Goal: Communication & Community: Share content

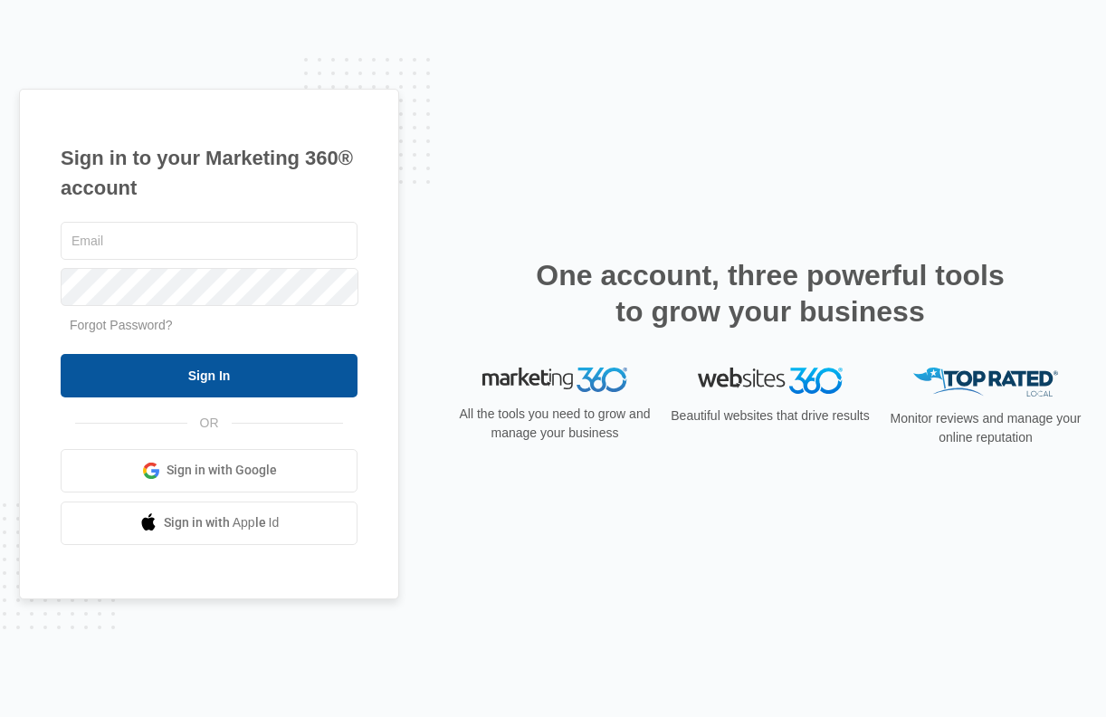
type input "[EMAIL_ADDRESS][DOMAIN_NAME]"
click at [223, 380] on input "Sign In" at bounding box center [209, 375] width 297 height 43
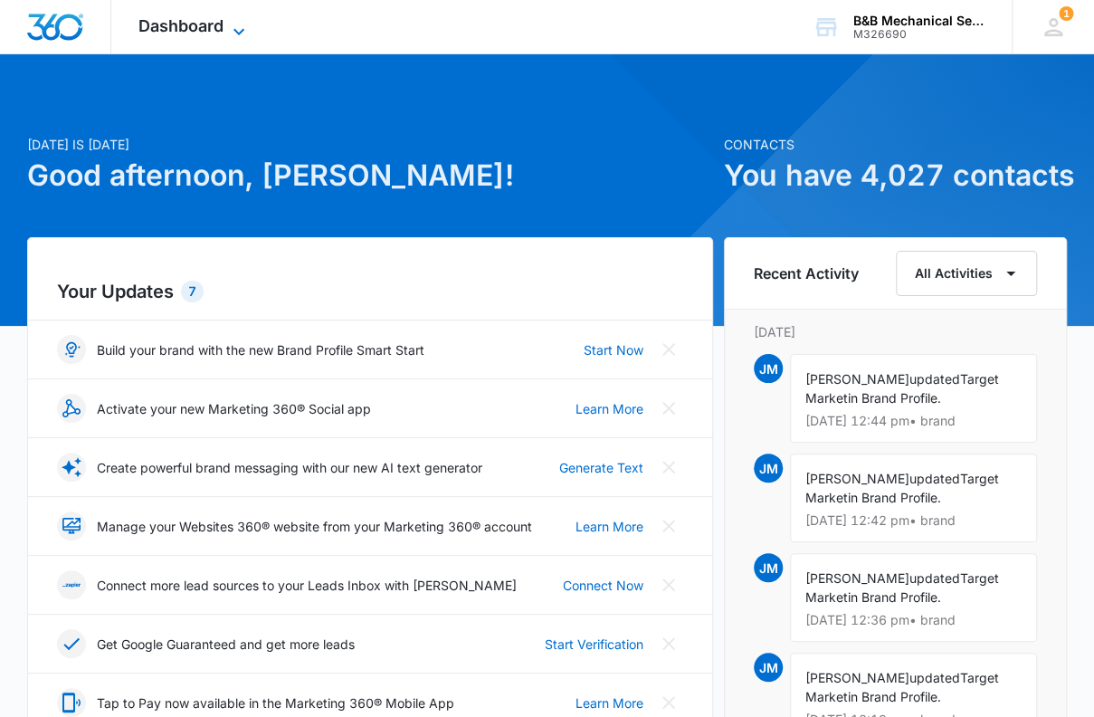
click at [244, 29] on icon at bounding box center [239, 32] width 22 height 22
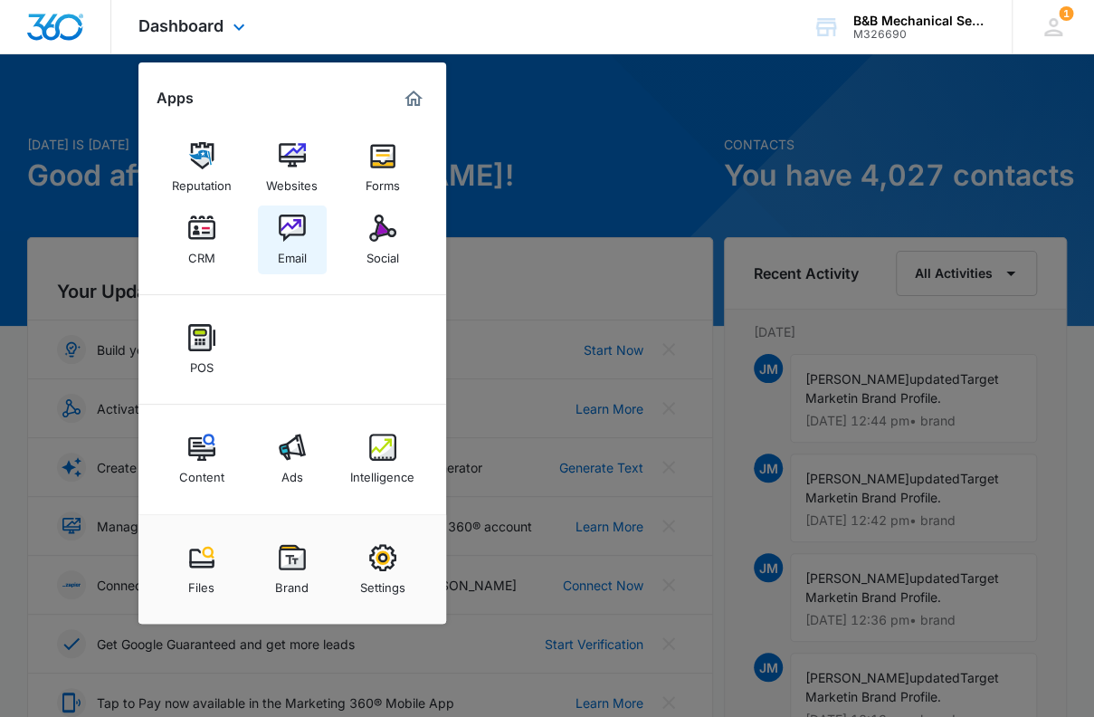
click at [293, 227] on img at bounding box center [292, 228] width 27 height 27
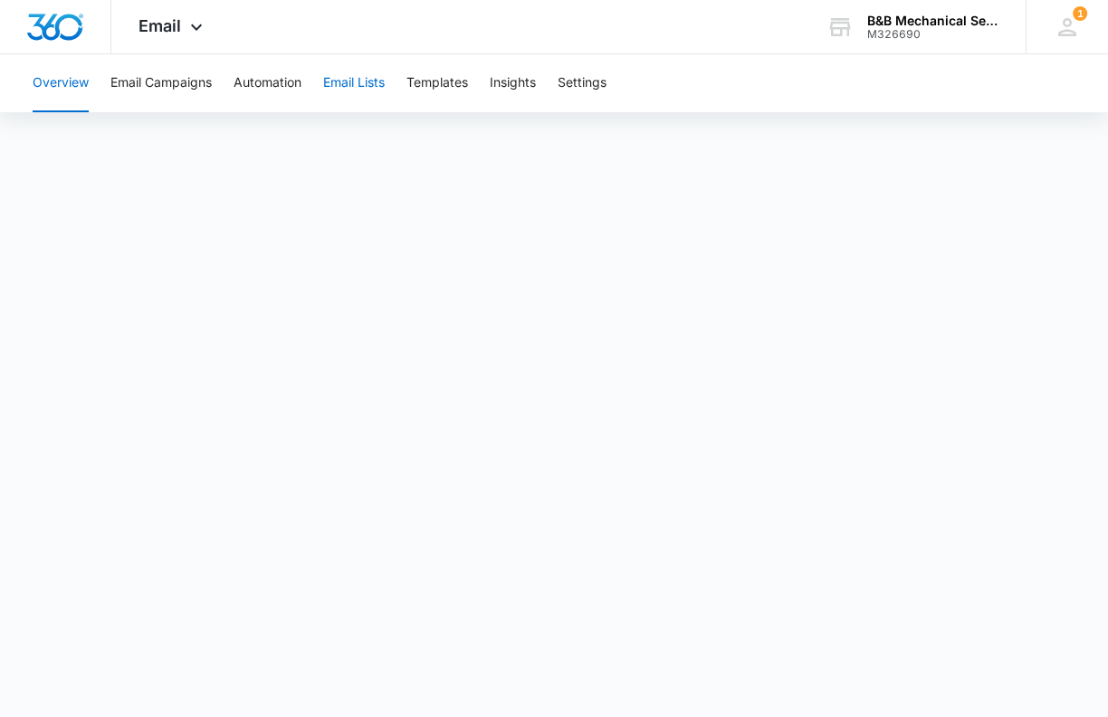
click at [351, 85] on button "Email Lists" at bounding box center [354, 83] width 62 height 58
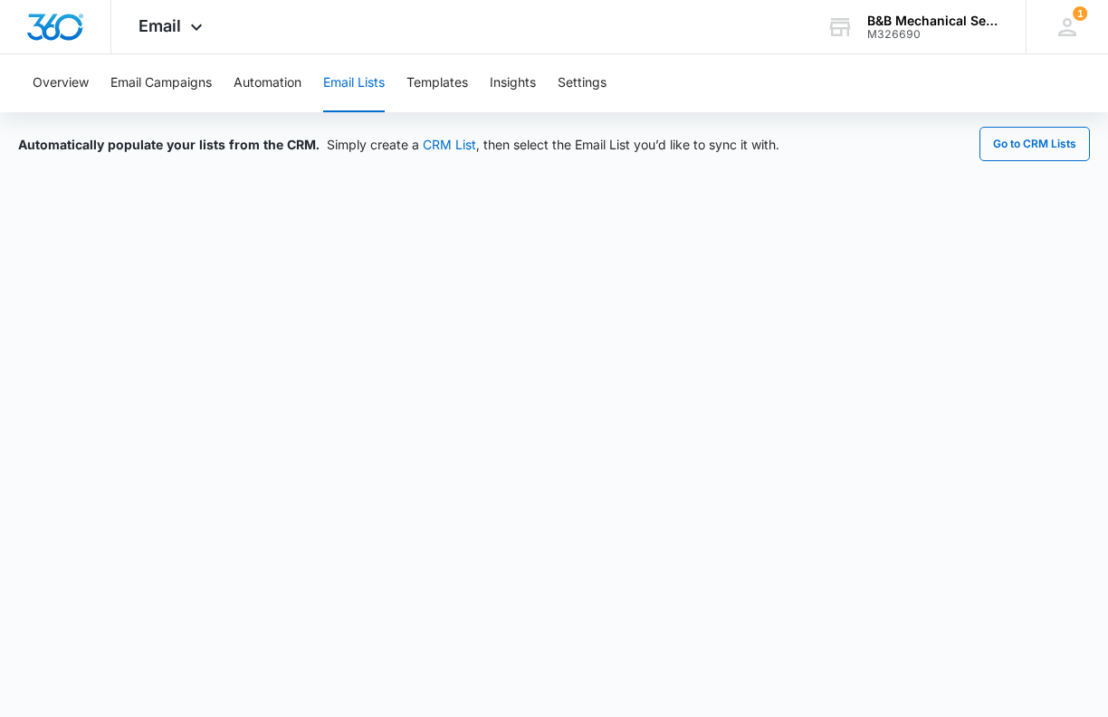
click at [346, 83] on button "Email Lists" at bounding box center [354, 83] width 62 height 58
click at [273, 78] on button "Automation" at bounding box center [268, 83] width 68 height 58
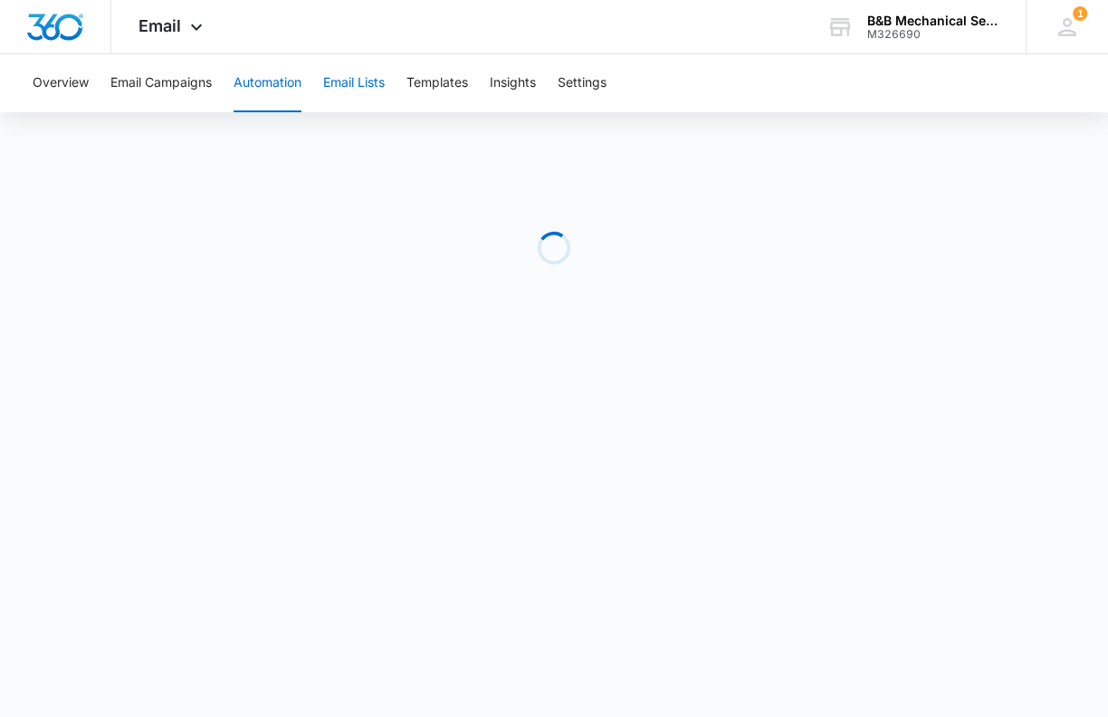
click at [360, 78] on button "Email Lists" at bounding box center [354, 83] width 62 height 58
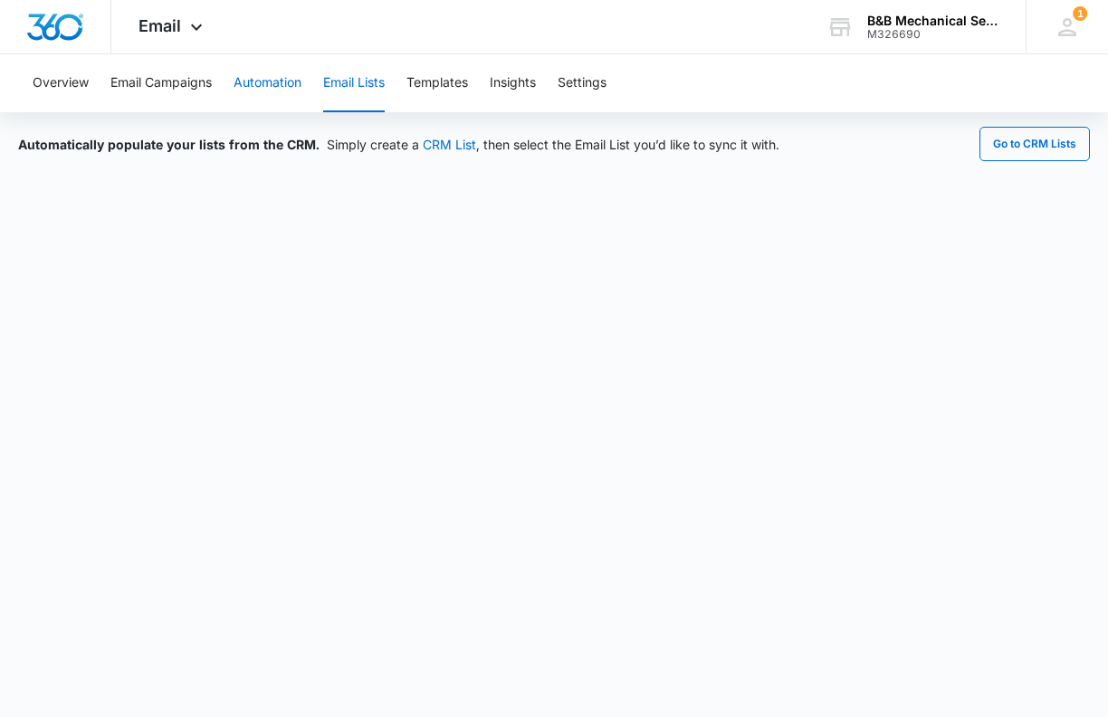
click at [279, 85] on button "Automation" at bounding box center [268, 83] width 68 height 58
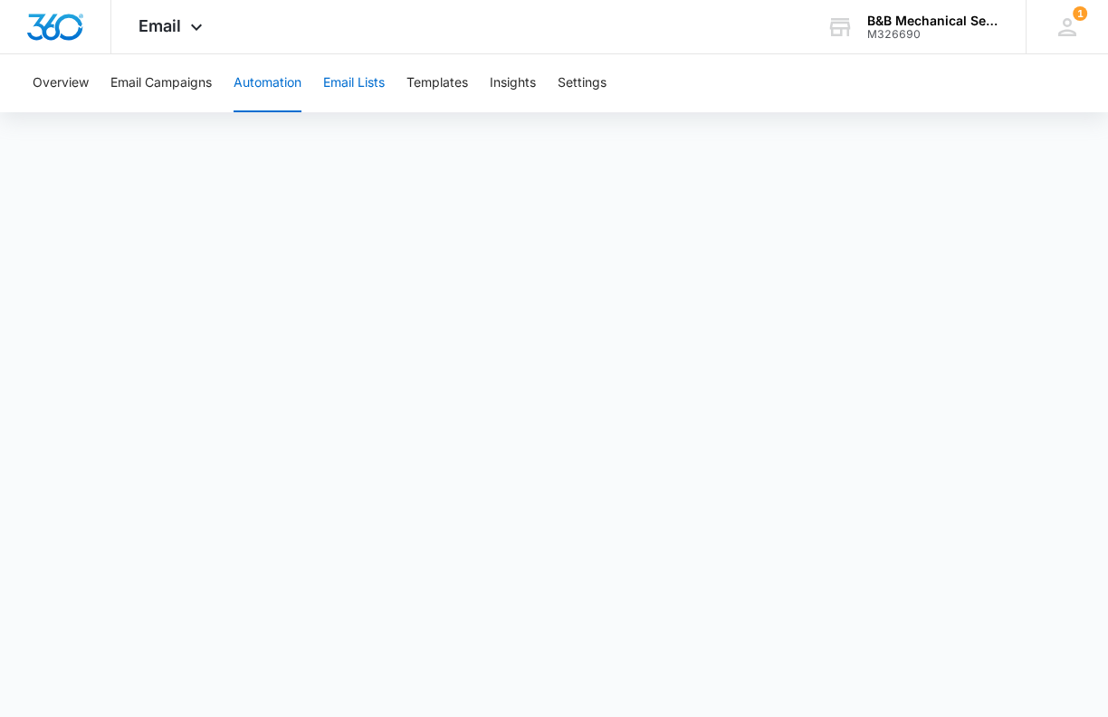
click at [350, 84] on button "Email Lists" at bounding box center [354, 83] width 62 height 58
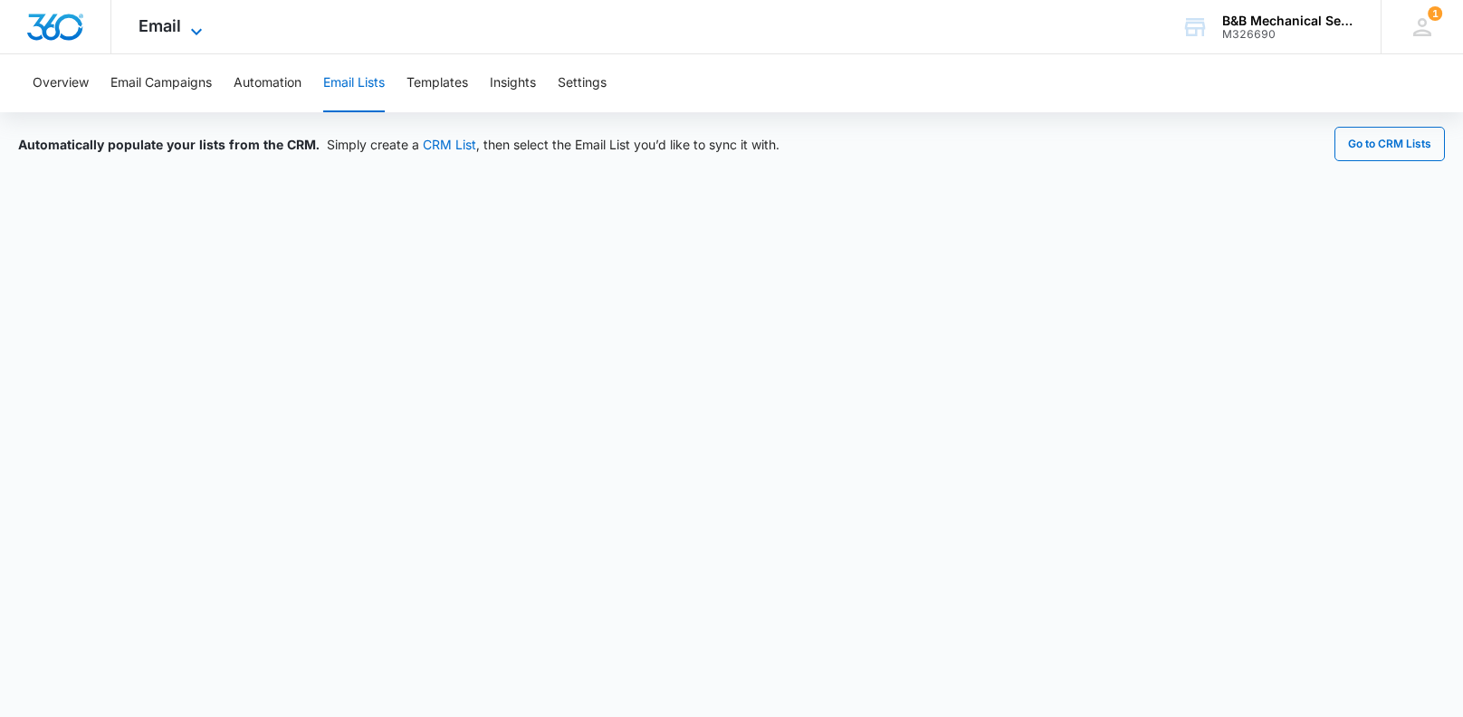
click at [157, 30] on span "Email" at bounding box center [159, 25] width 43 height 19
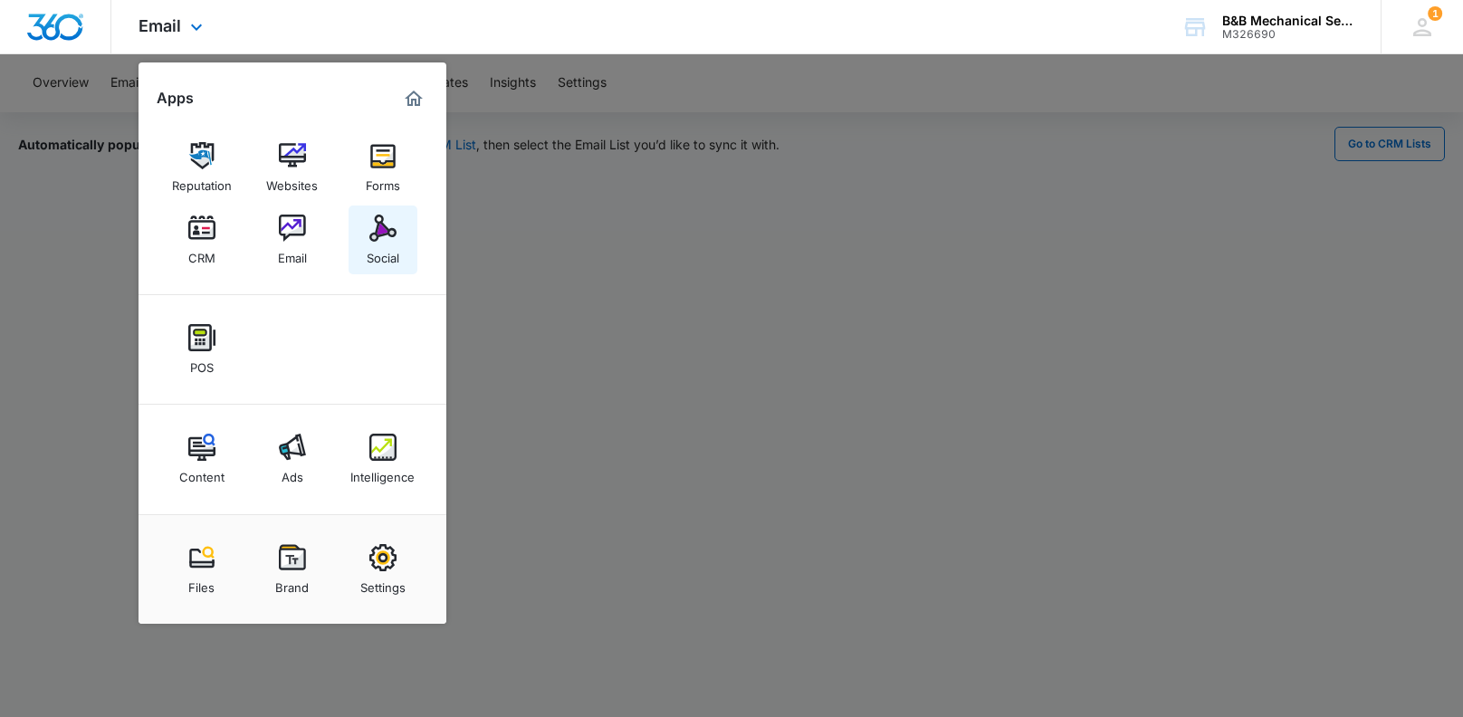
click at [393, 241] on img at bounding box center [382, 228] width 27 height 27
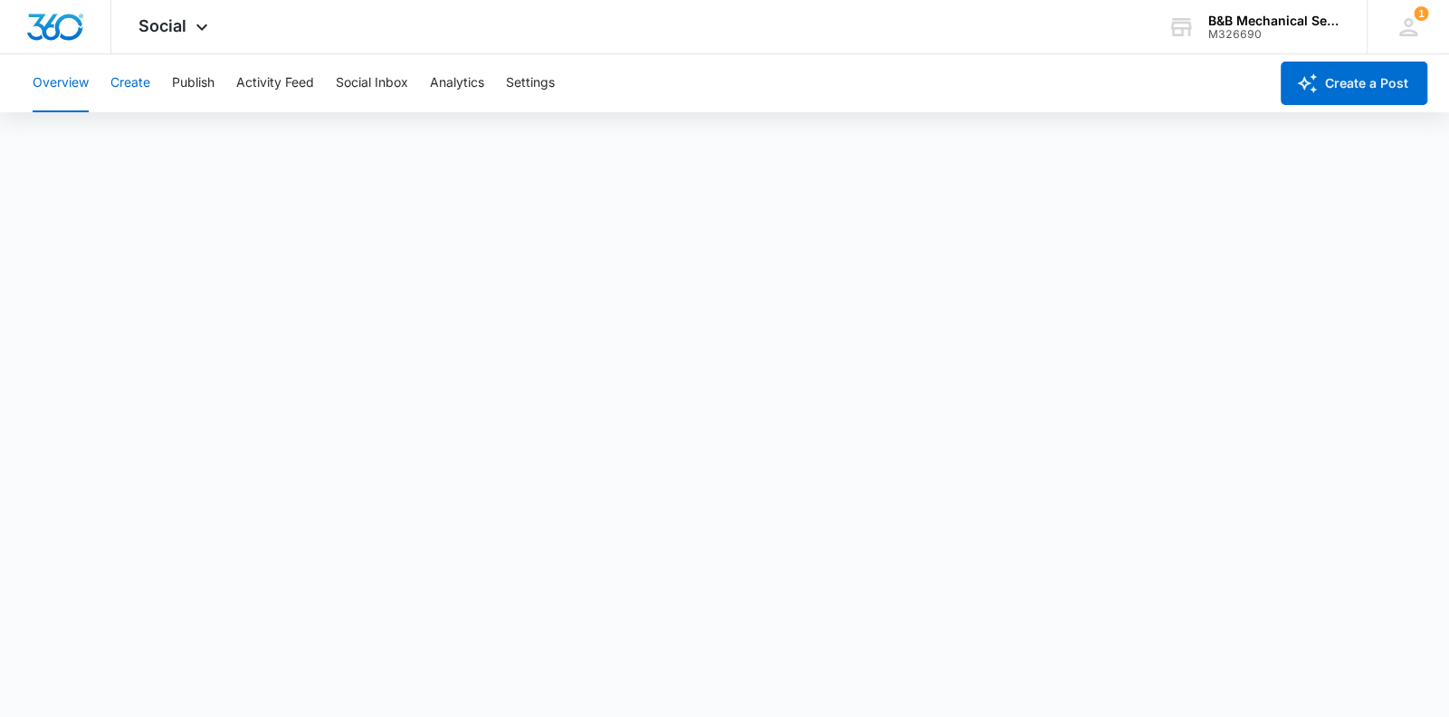
click at [138, 81] on button "Create" at bounding box center [130, 83] width 40 height 58
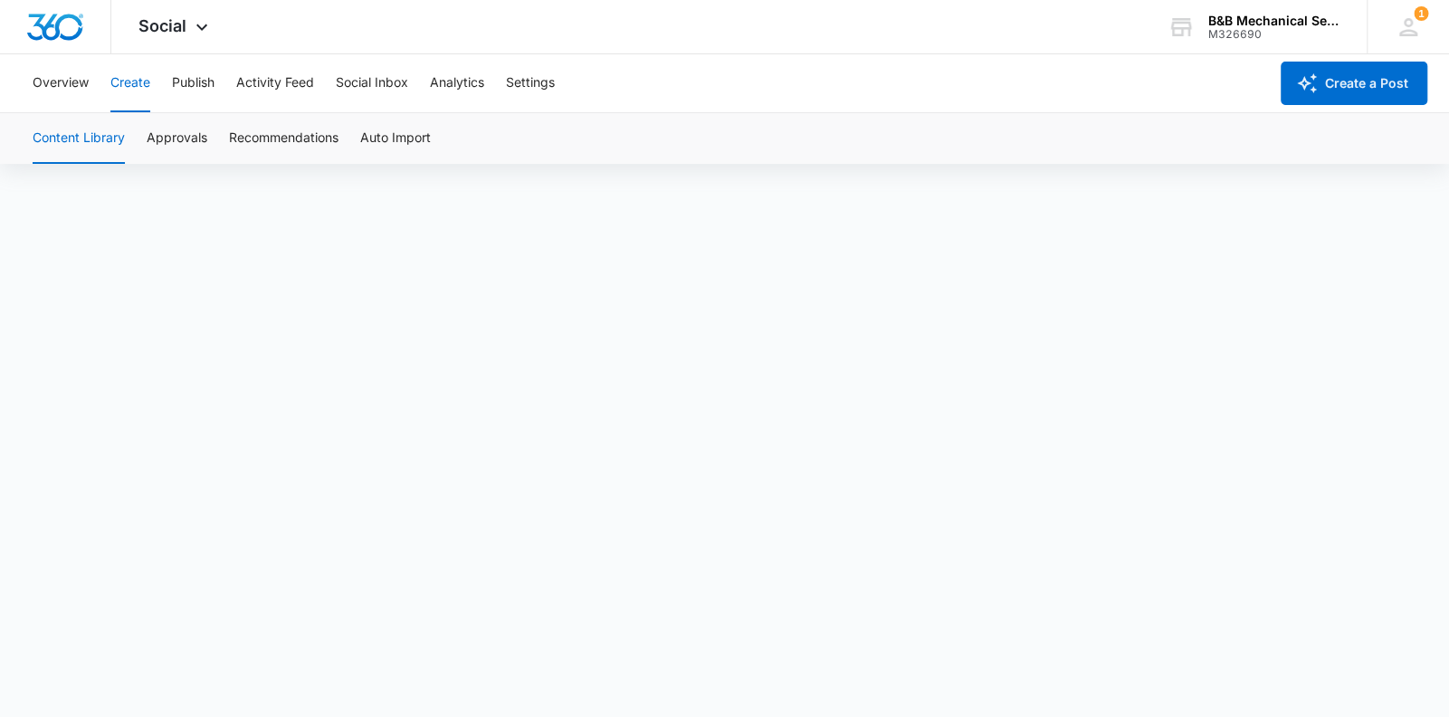
click at [139, 81] on button "Create" at bounding box center [130, 83] width 40 height 58
click at [194, 84] on button "Publish" at bounding box center [193, 83] width 43 height 58
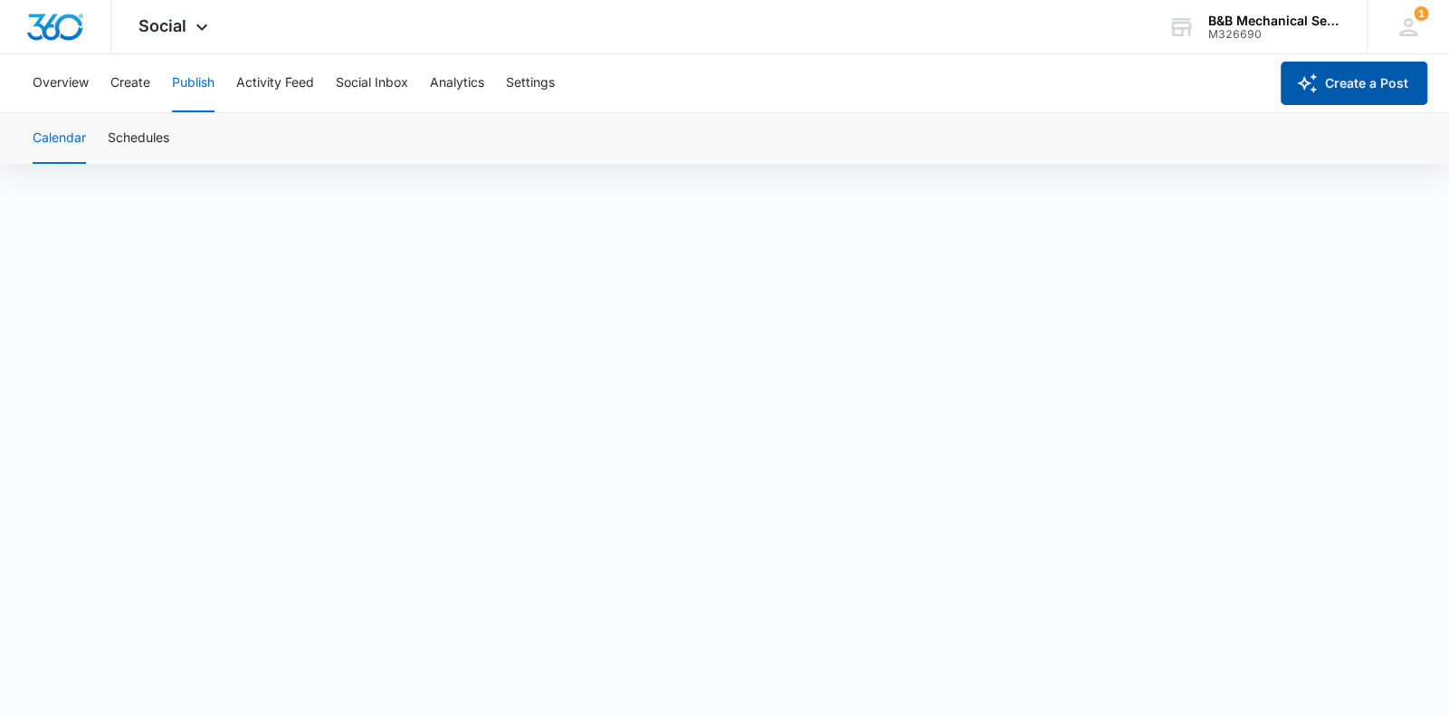
click at [1105, 86] on button "Create a Post" at bounding box center [1354, 83] width 147 height 43
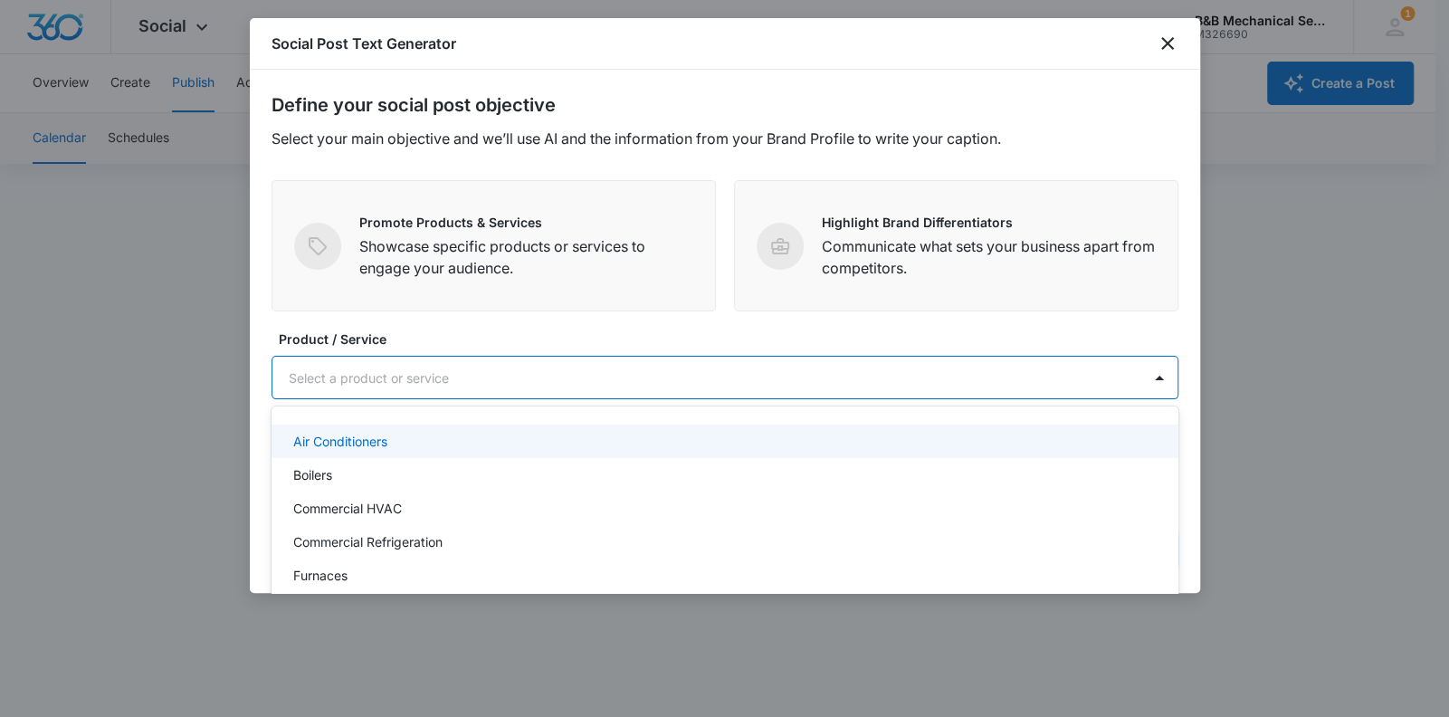
click at [418, 379] on div at bounding box center [703, 378] width 829 height 23
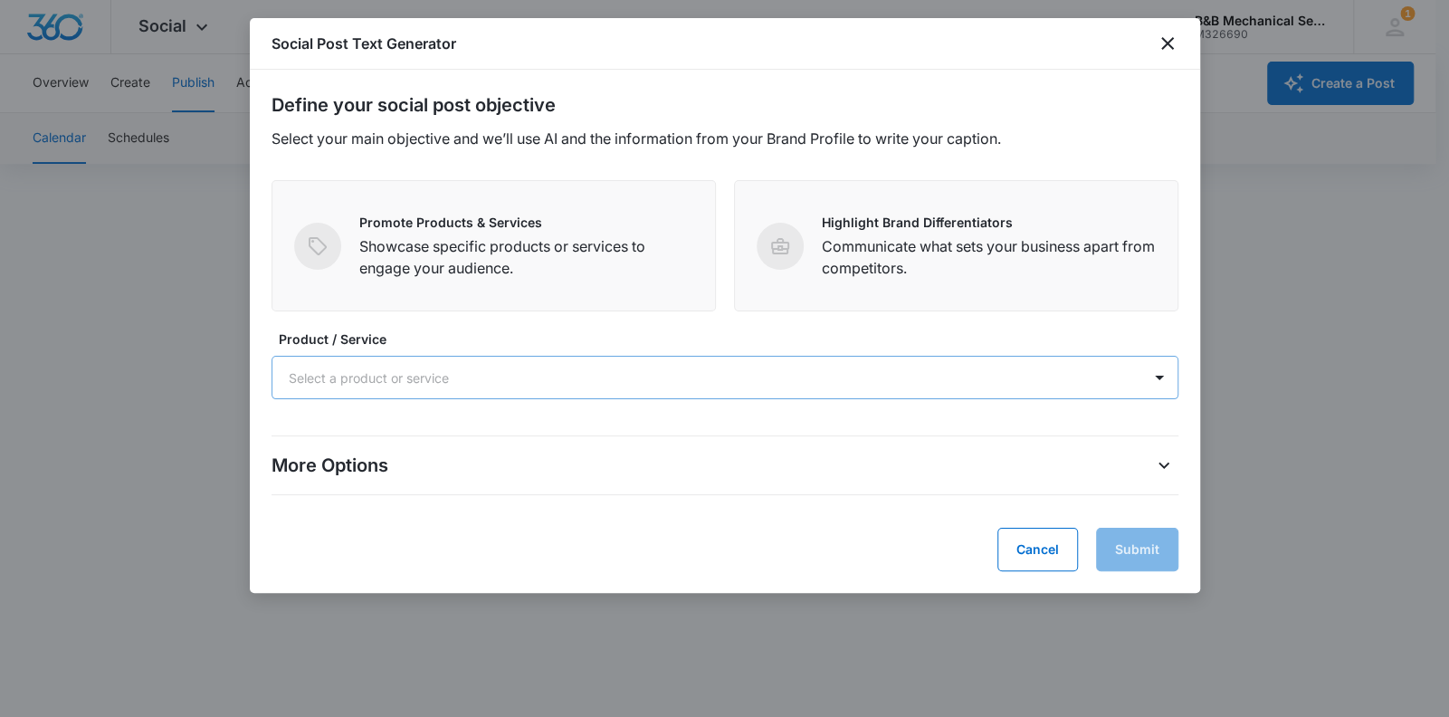
click at [354, 379] on div at bounding box center [703, 378] width 829 height 23
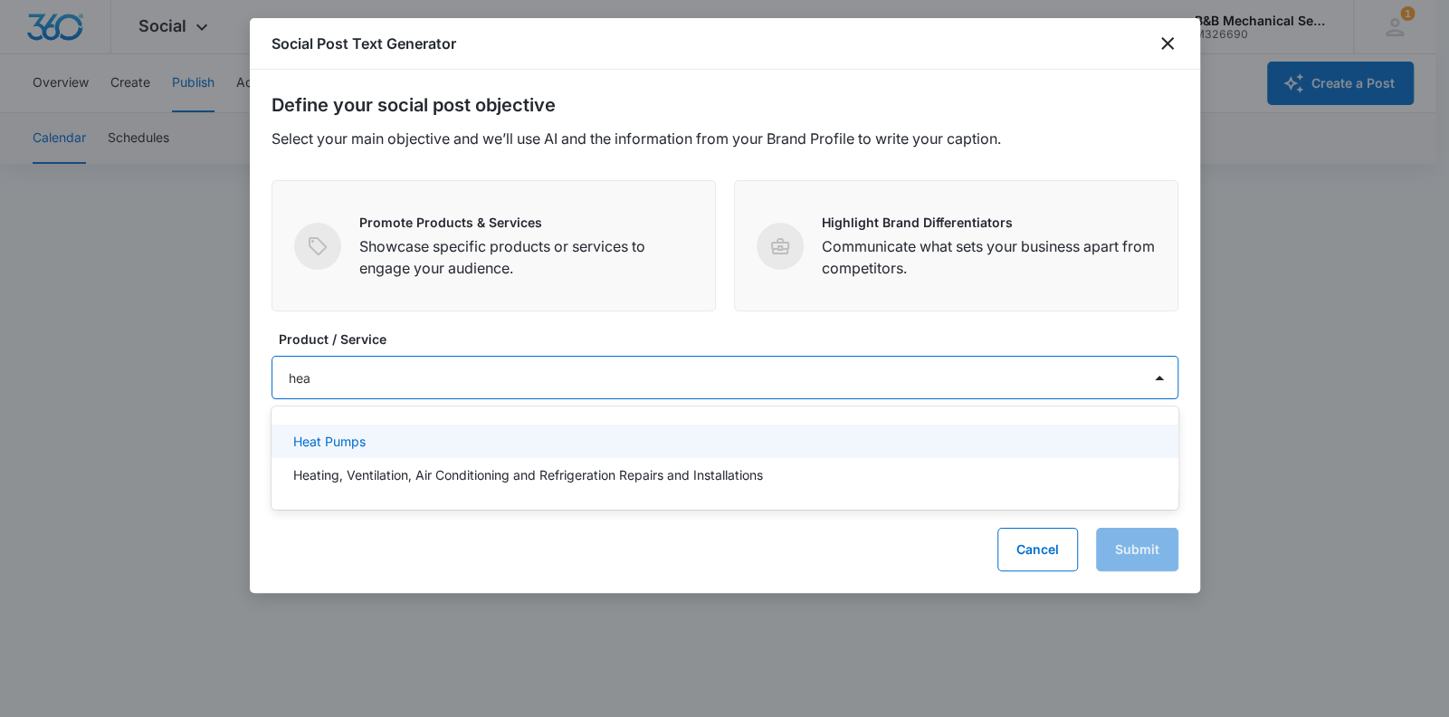
type input "heat"
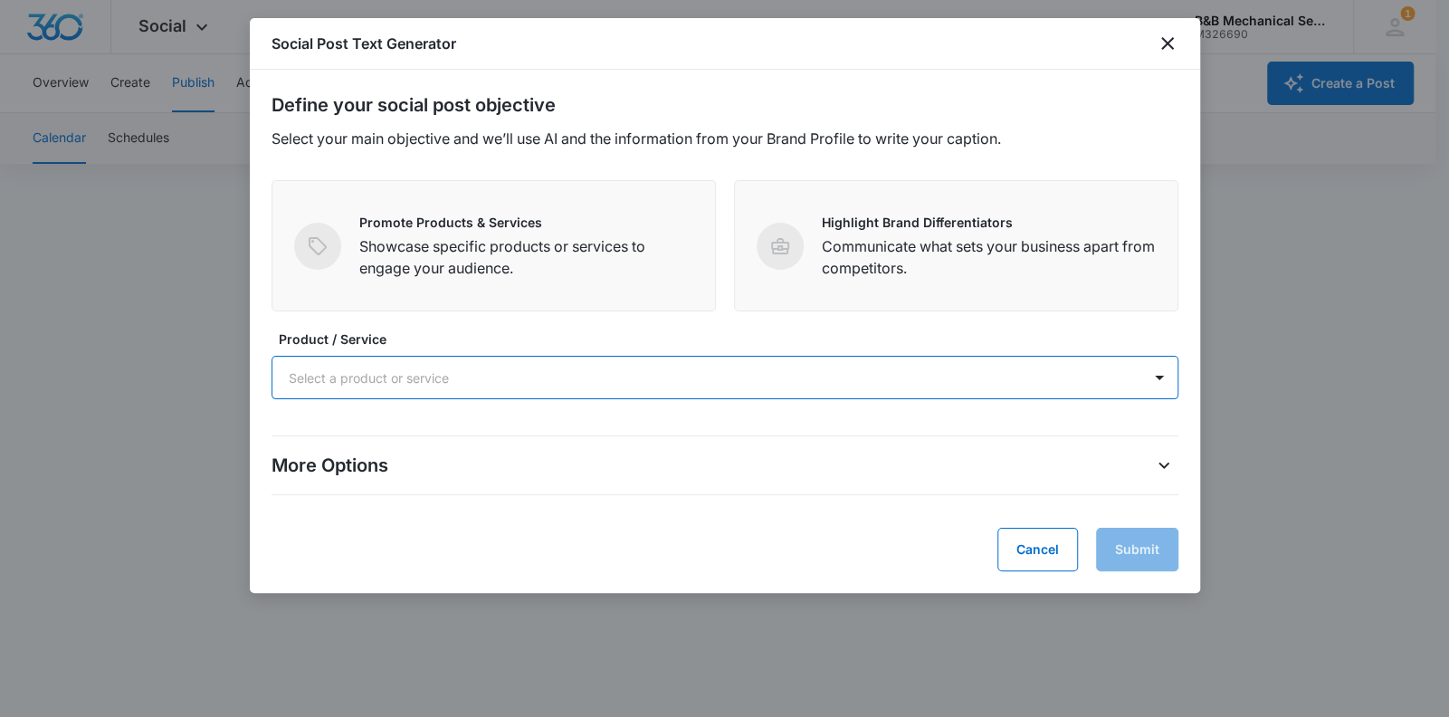
drag, startPoint x: 352, startPoint y: 383, endPoint x: 281, endPoint y: 382, distance: 71.5
click at [281, 382] on div "Select a product or service" at bounding box center [706, 378] width 869 height 41
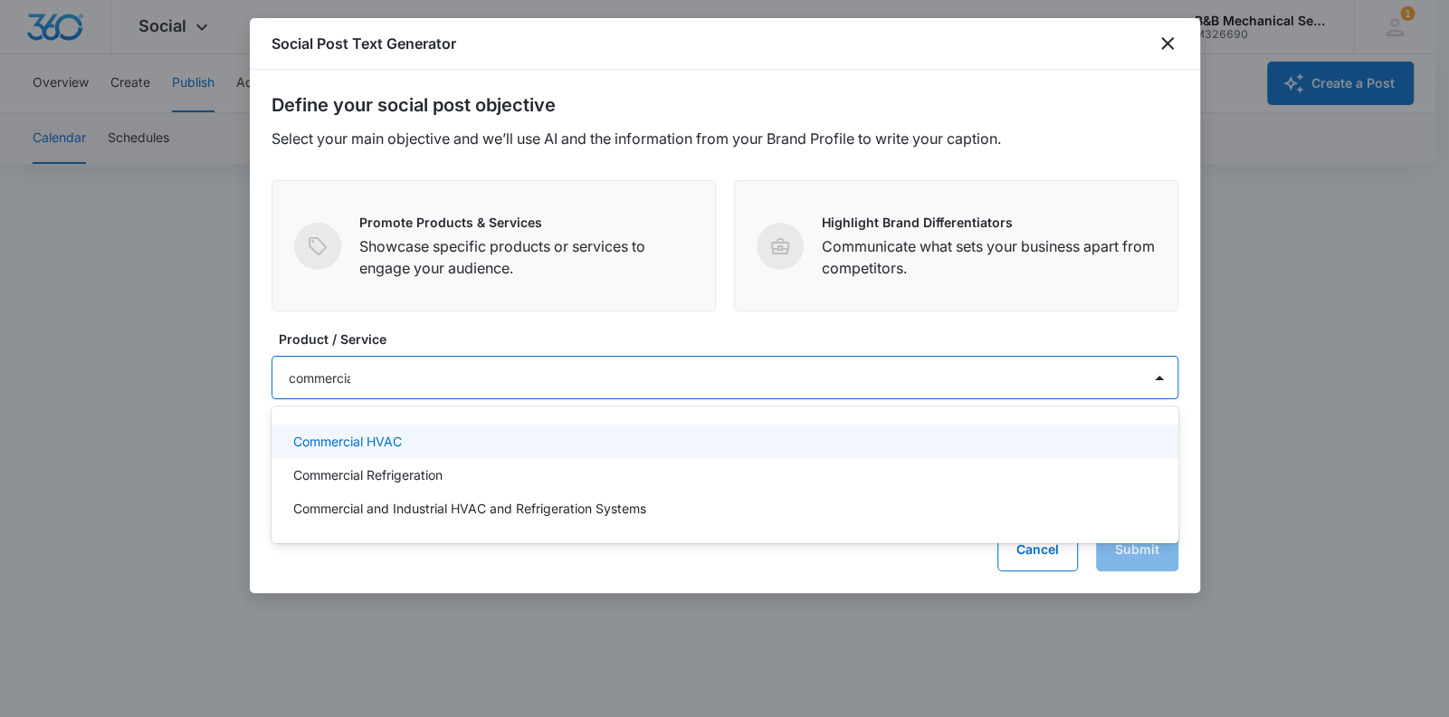
type input "commercial"
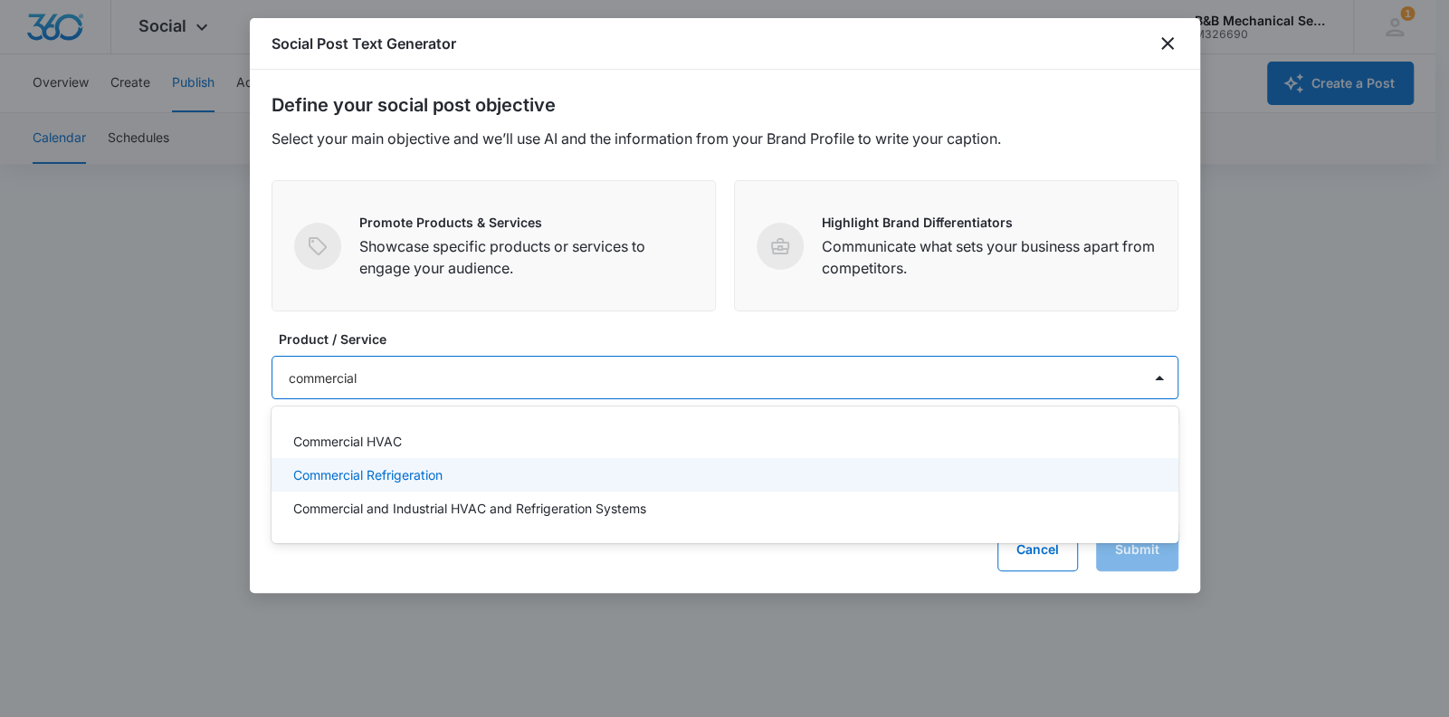
click at [376, 477] on p "Commercial Refrigeration" at bounding box center [367, 474] width 149 height 19
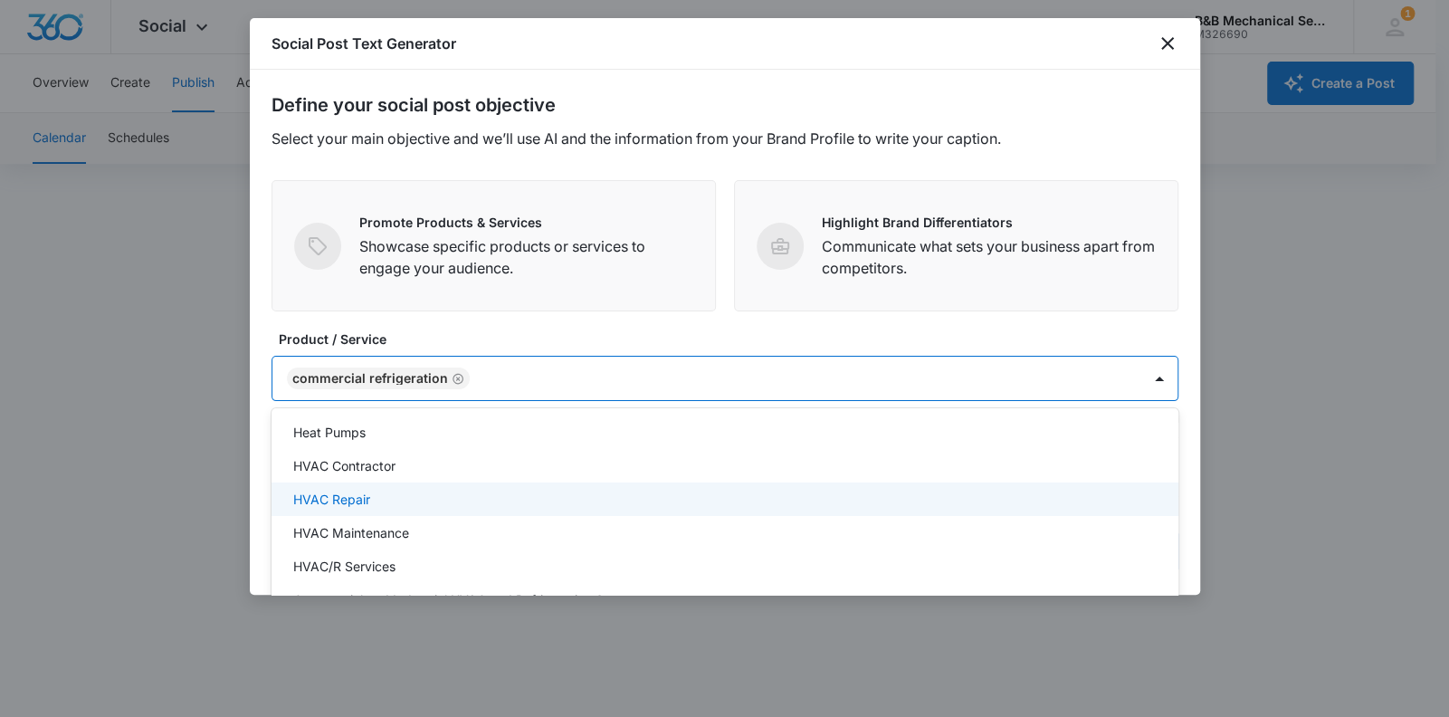
scroll to position [197, 0]
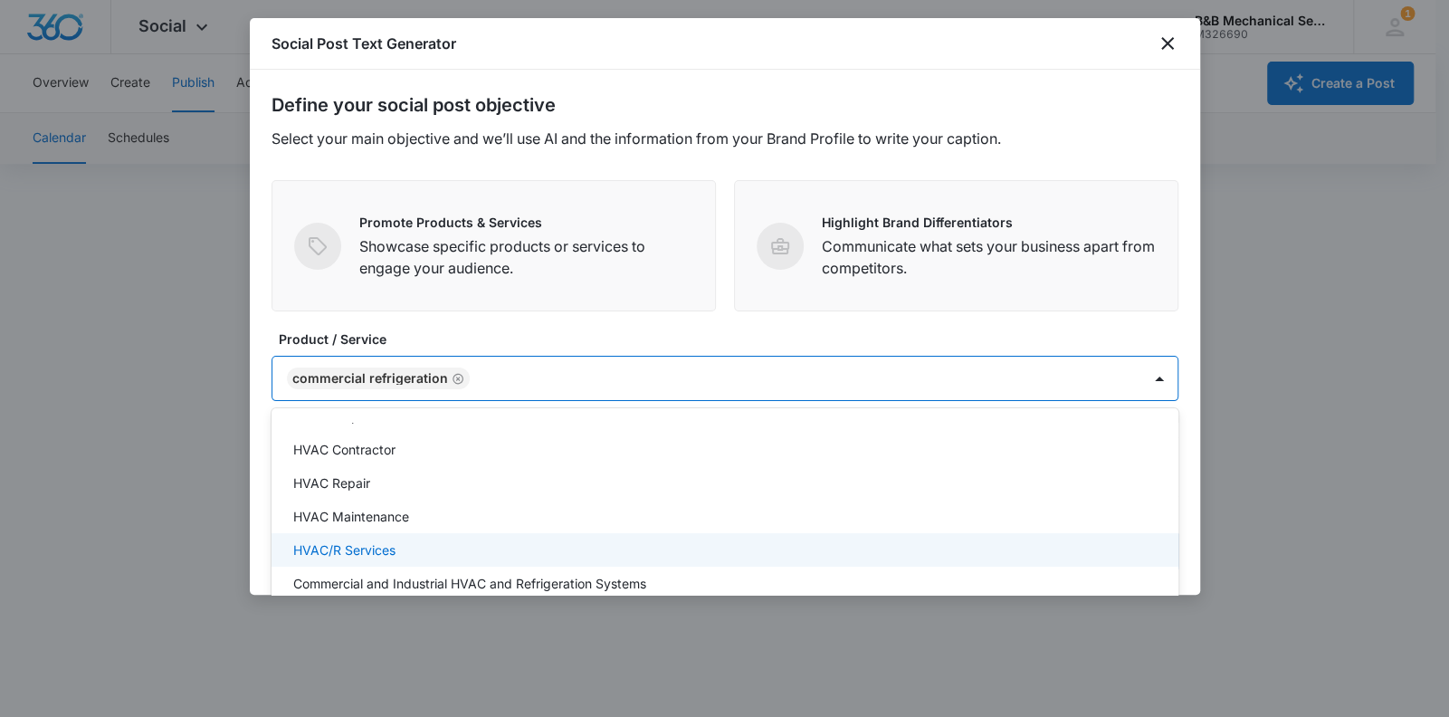
click at [386, 548] on p "HVAC/R Services" at bounding box center [344, 549] width 102 height 19
click at [453, 377] on icon "Remove Commercial Refrigeration" at bounding box center [458, 378] width 11 height 11
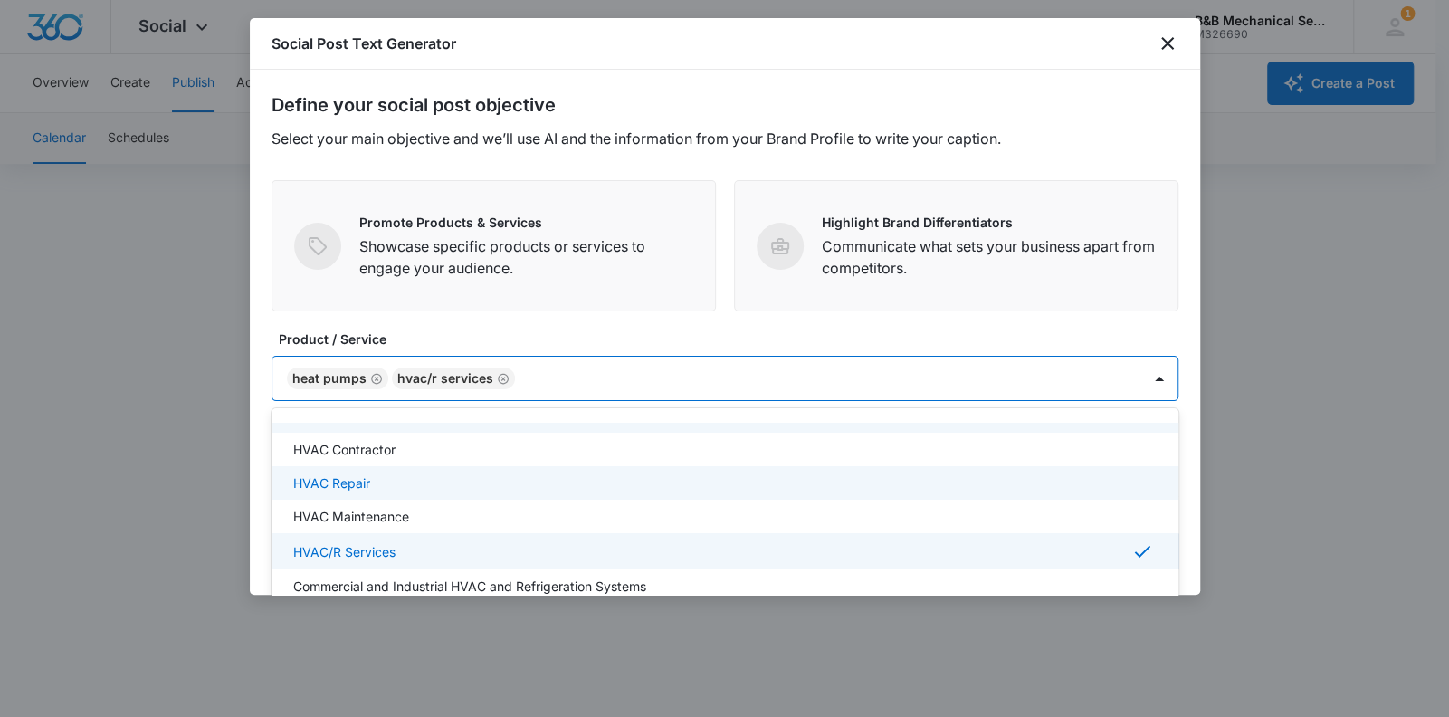
scroll to position [16, 0]
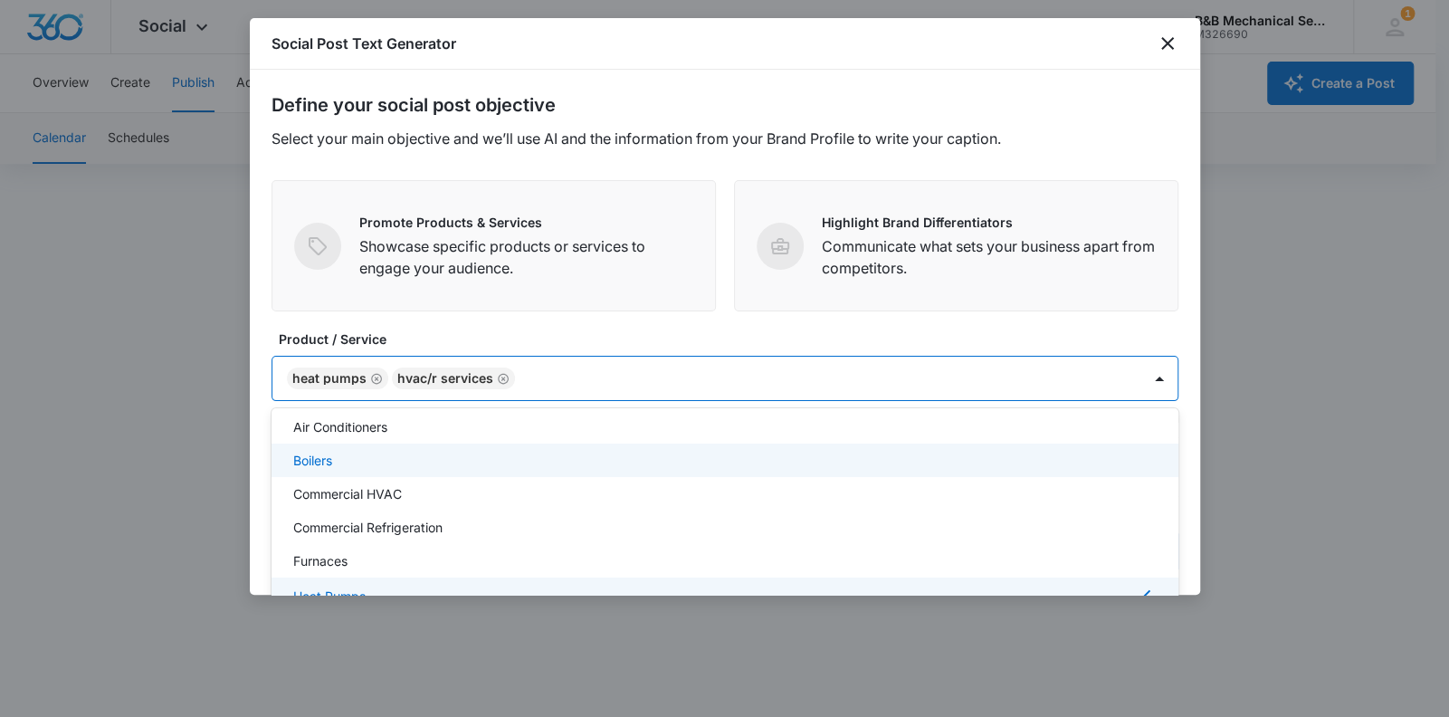
click at [384, 470] on div "Boilers" at bounding box center [725, 460] width 907 height 33
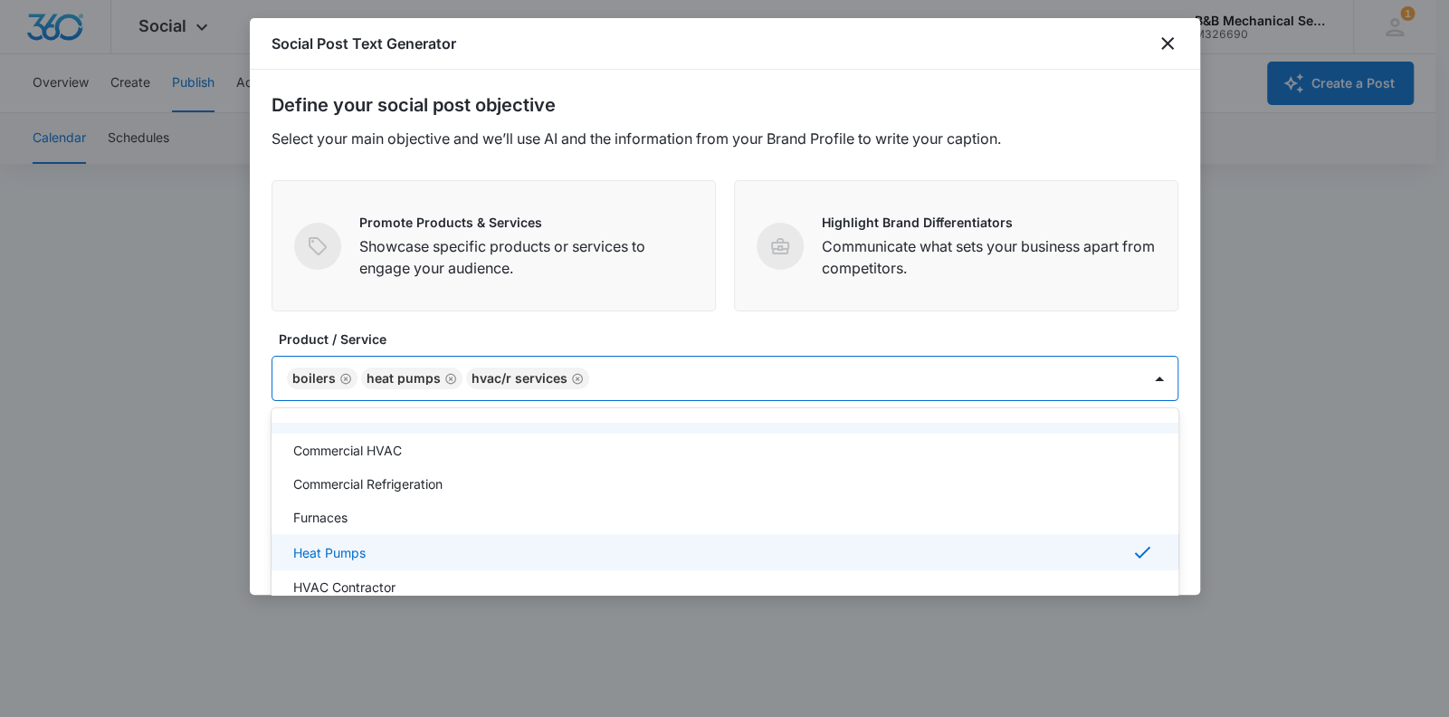
scroll to position [91, 0]
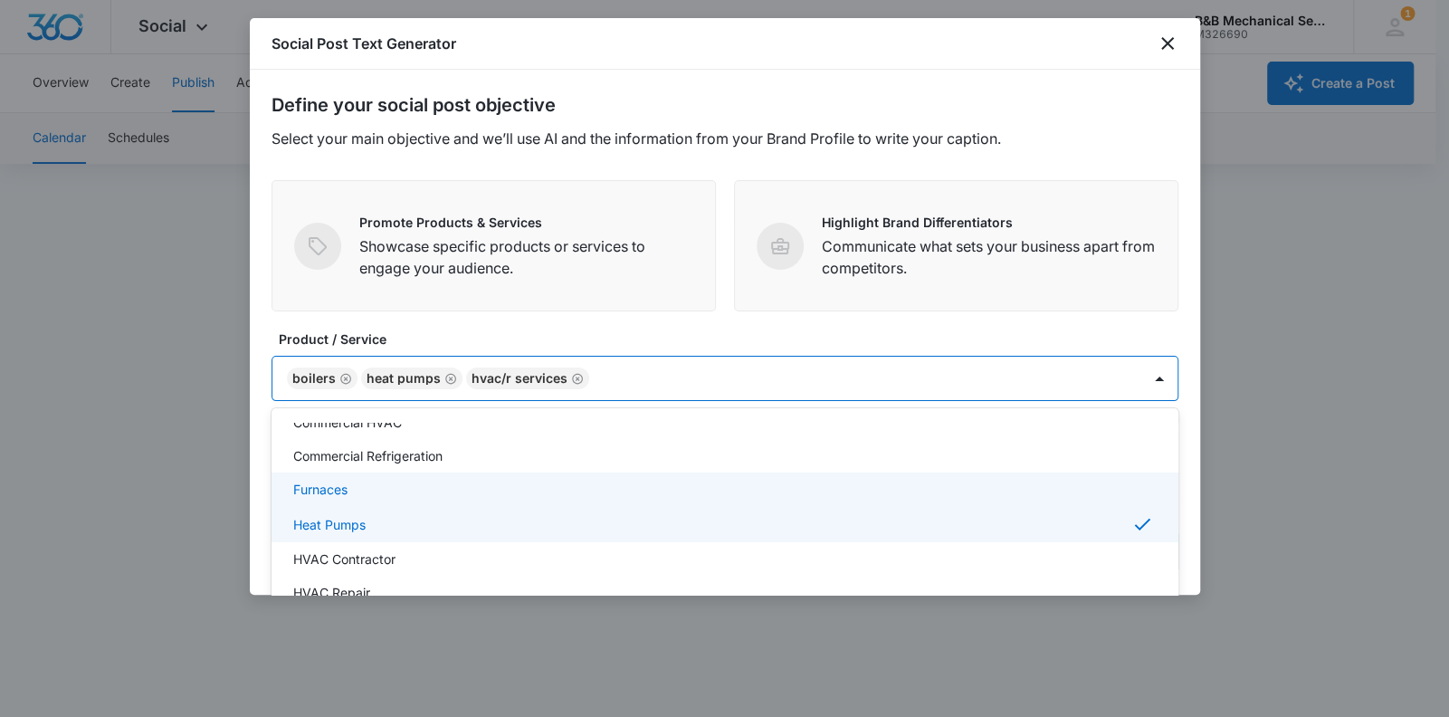
click at [377, 495] on div "Furnaces" at bounding box center [723, 489] width 860 height 19
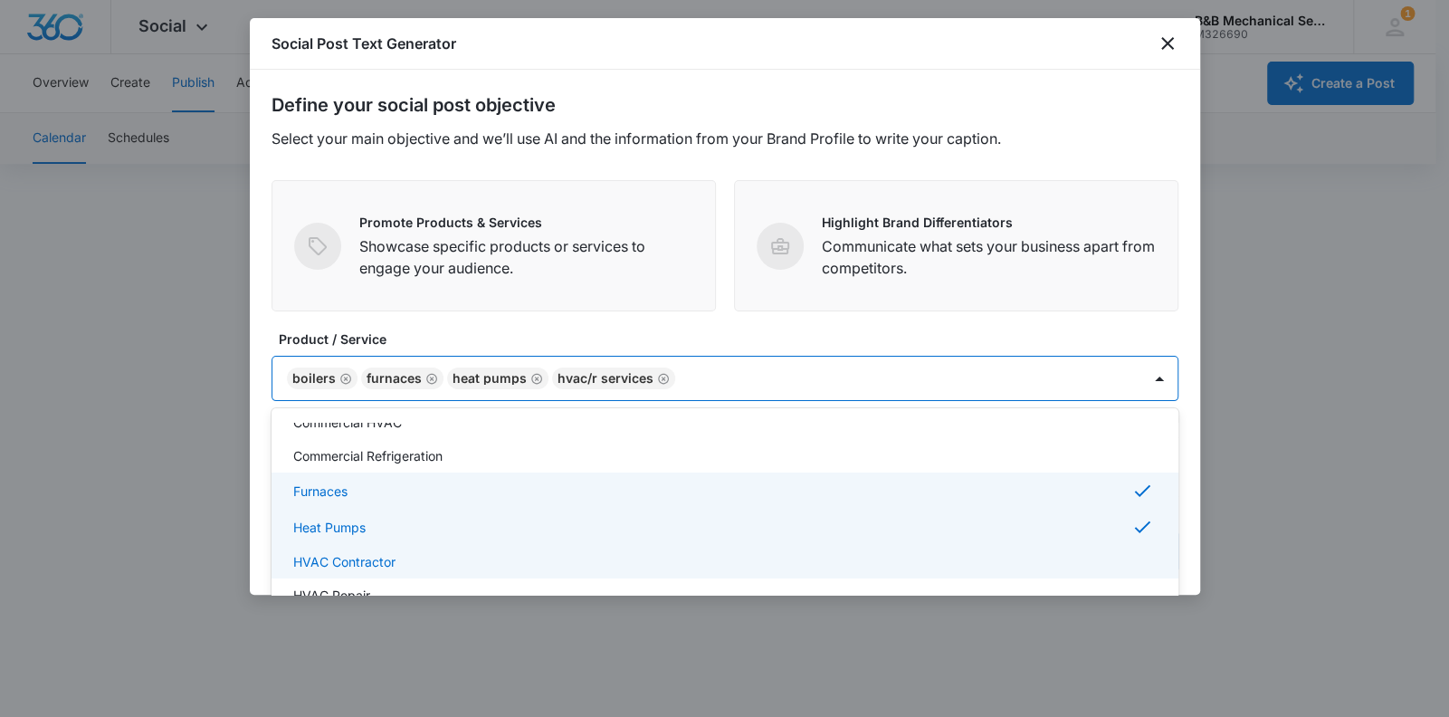
click at [414, 564] on div "HVAC Contractor" at bounding box center [723, 561] width 860 height 19
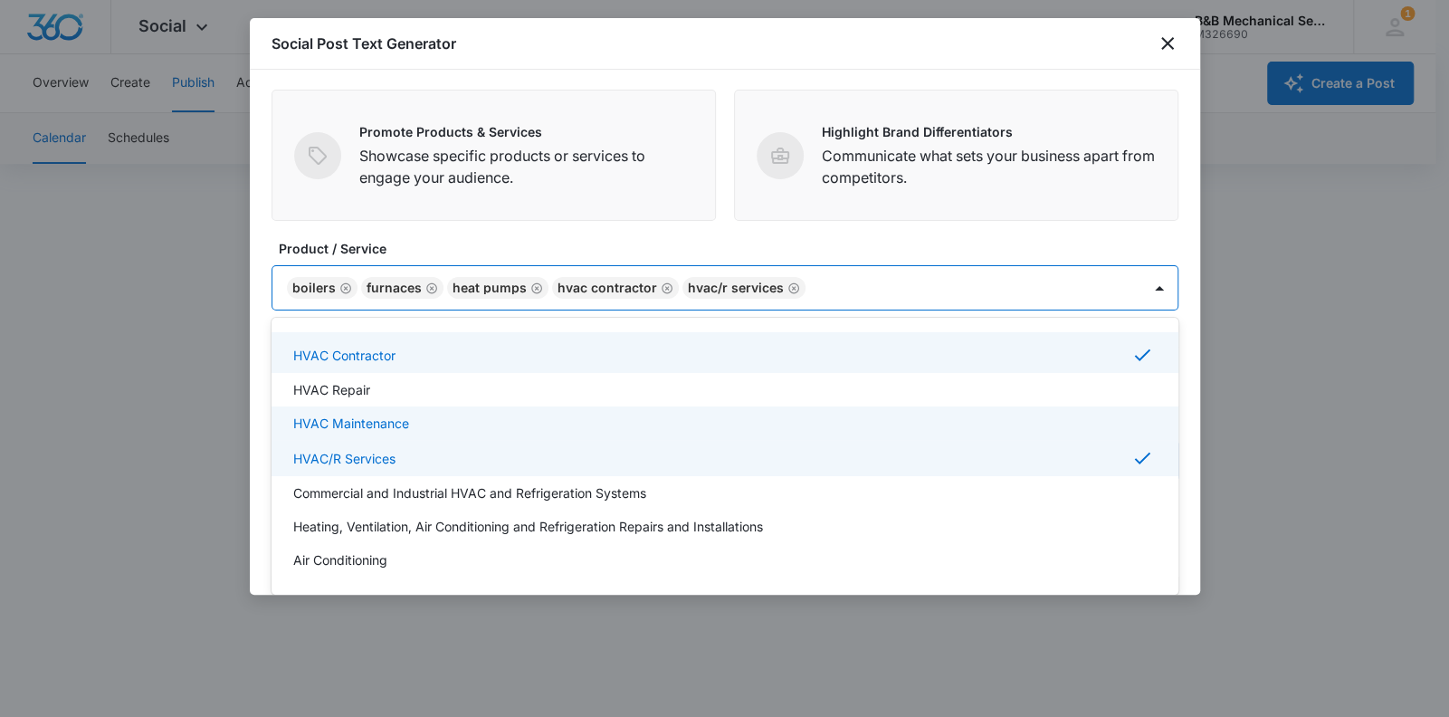
click at [1105, 518] on div at bounding box center [724, 358] width 1449 height 717
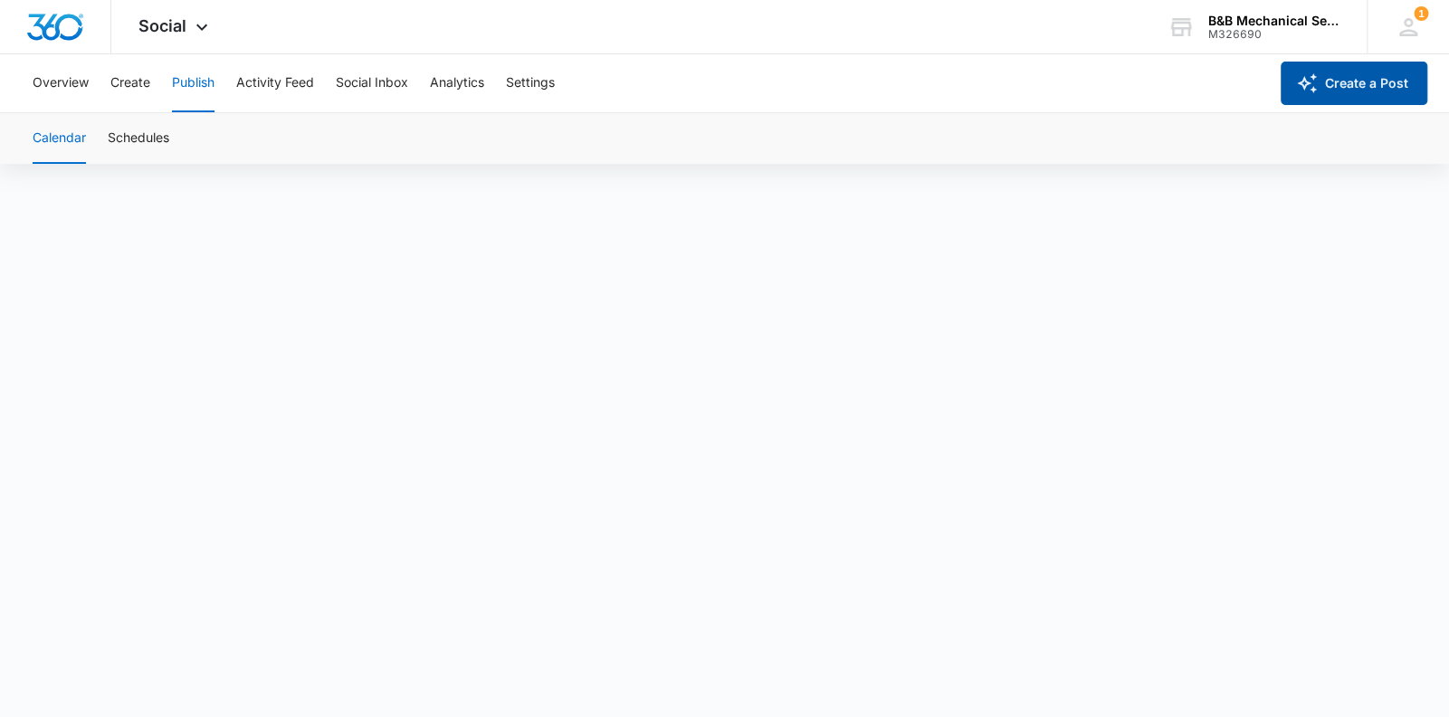
click at [1105, 95] on button "Create a Post" at bounding box center [1354, 83] width 147 height 43
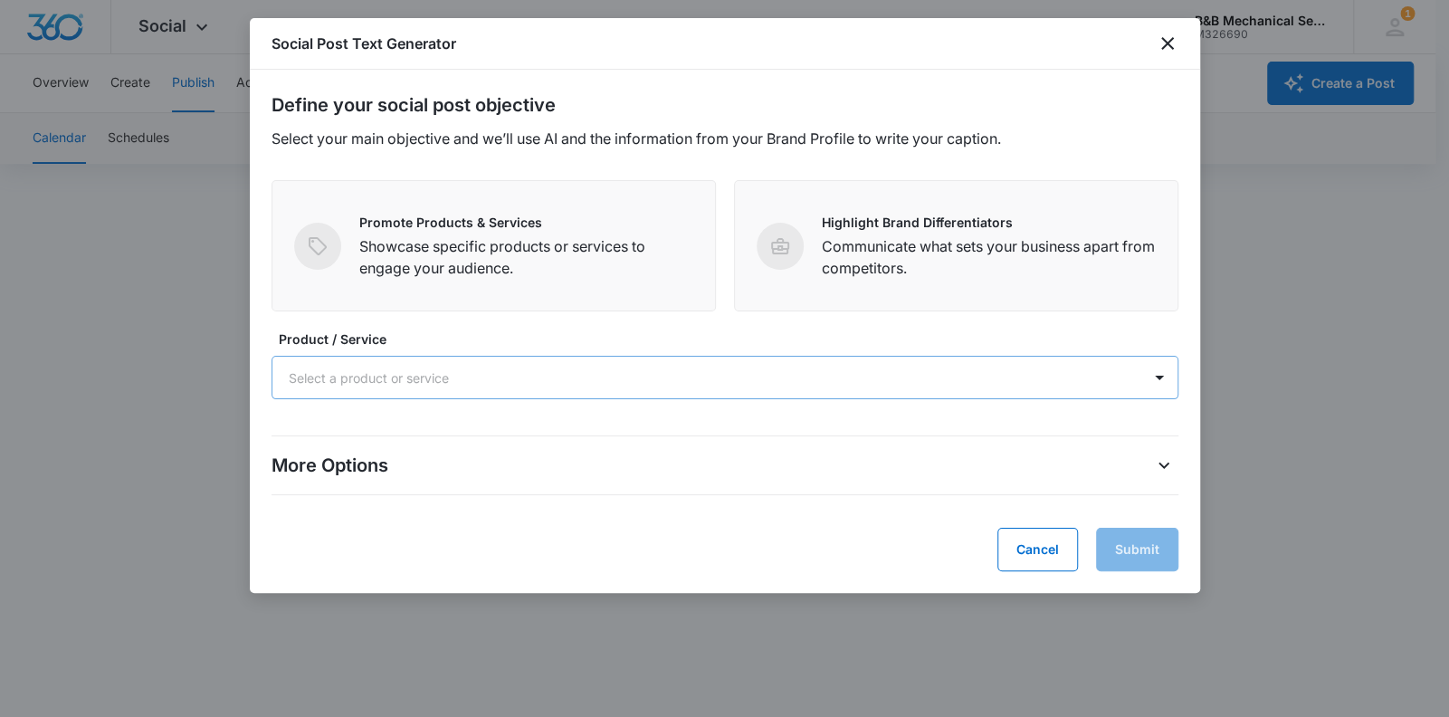
click at [379, 370] on div at bounding box center [703, 378] width 829 height 23
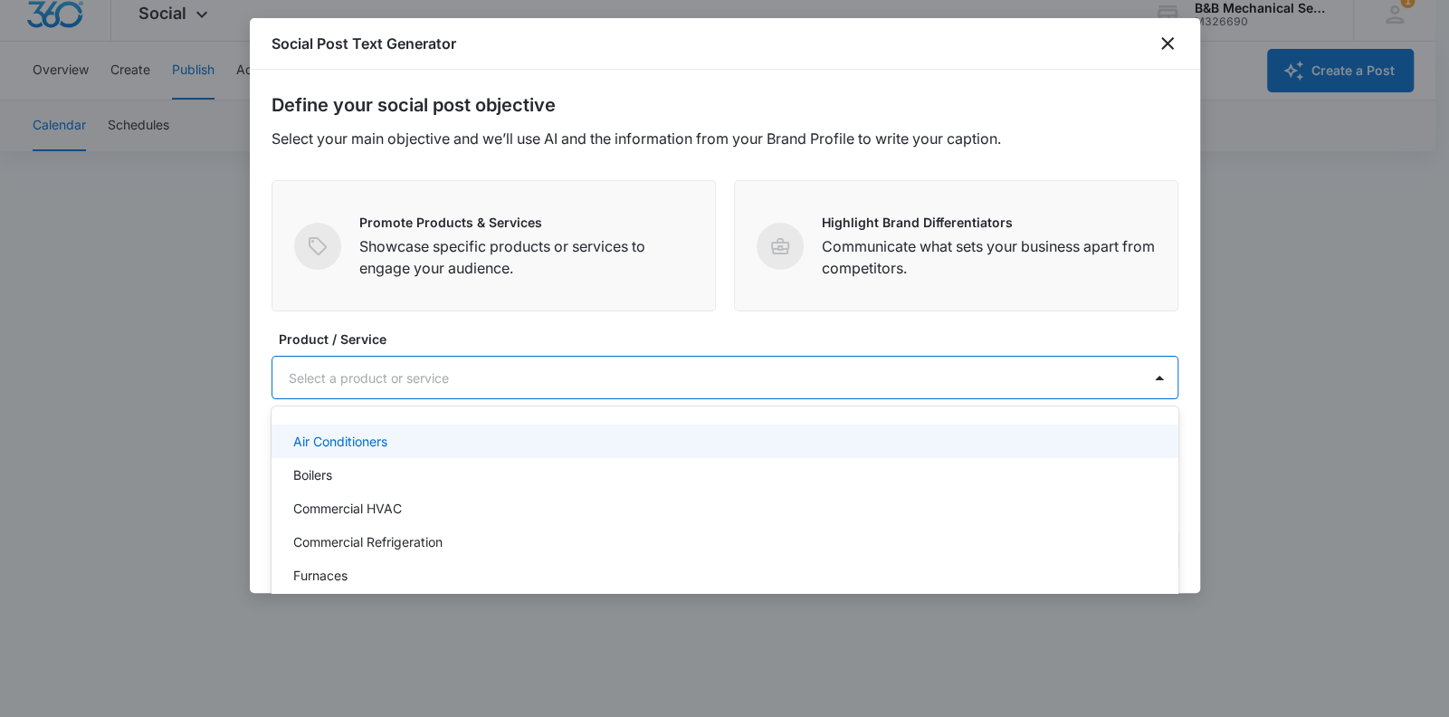
click at [442, 367] on div at bounding box center [703, 378] width 829 height 23
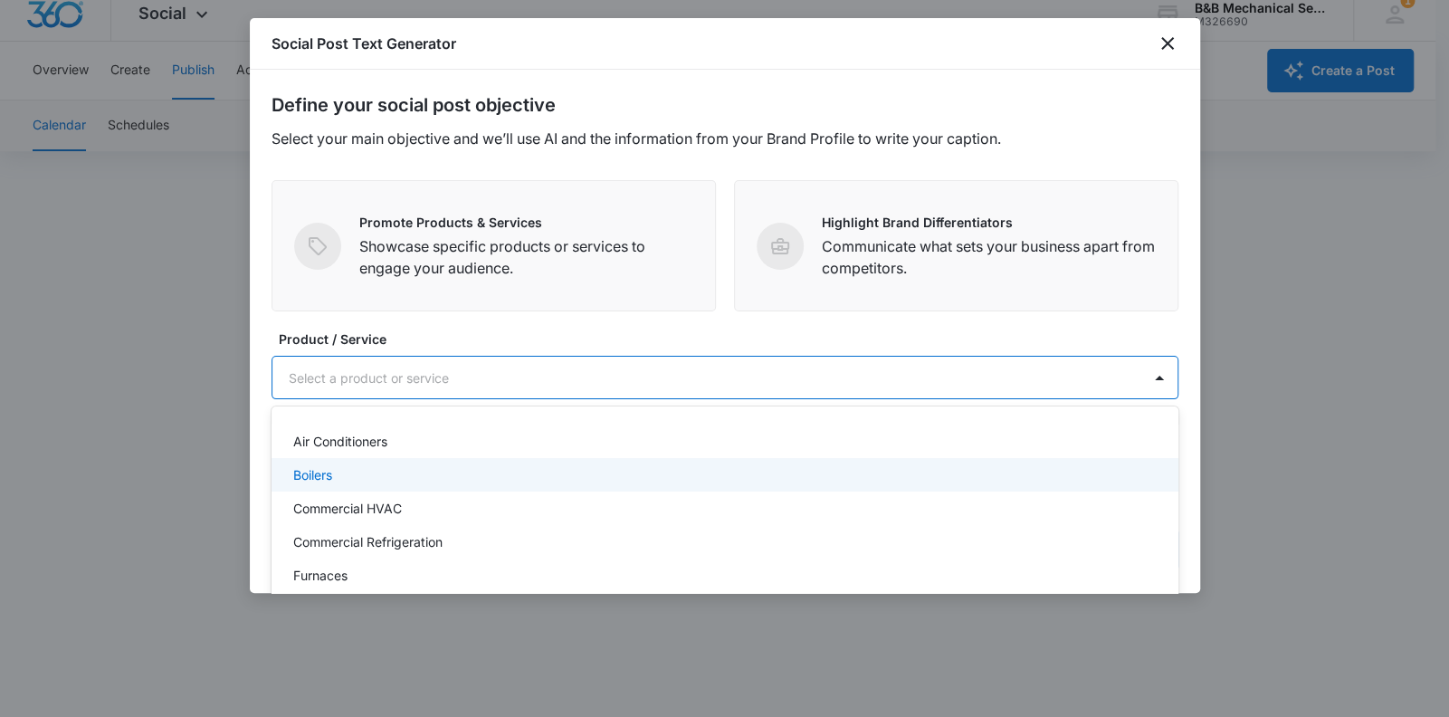
click at [384, 475] on div "Boilers" at bounding box center [723, 474] width 860 height 19
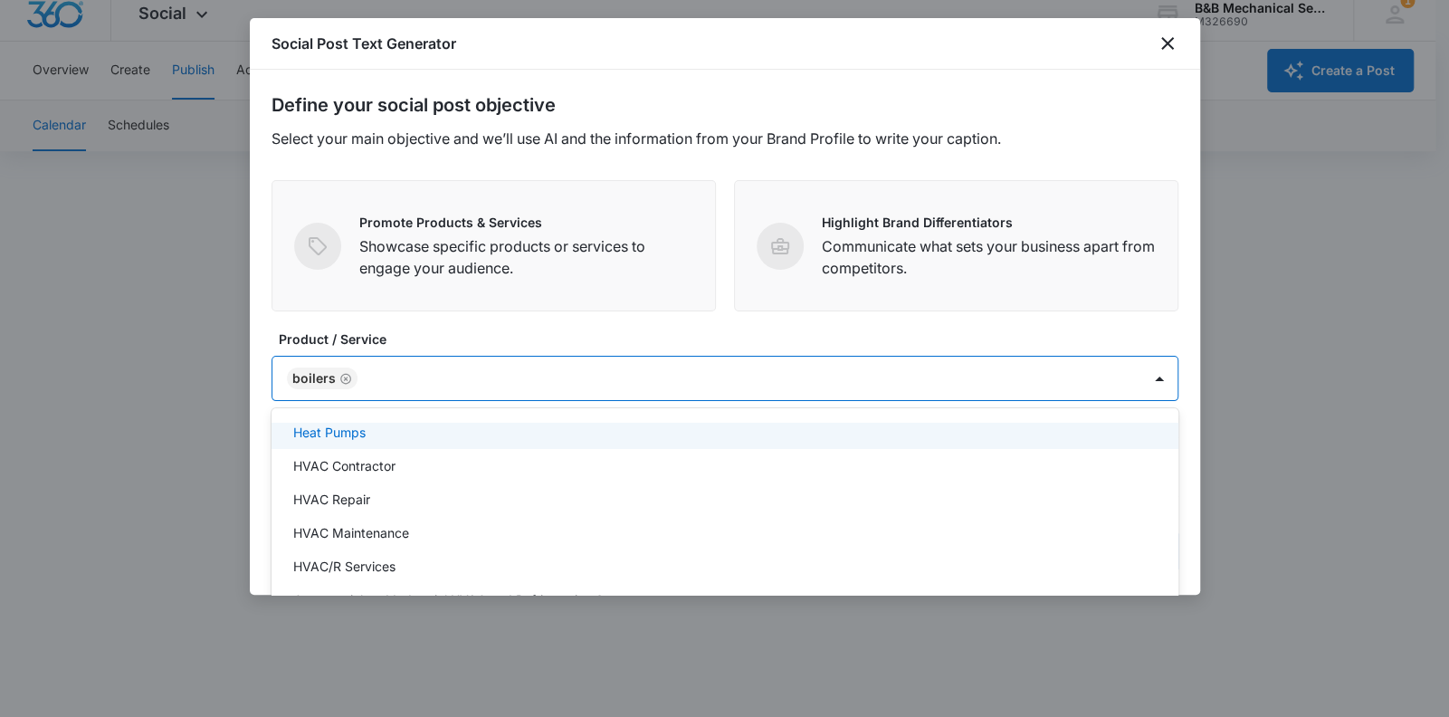
scroll to position [91, 0]
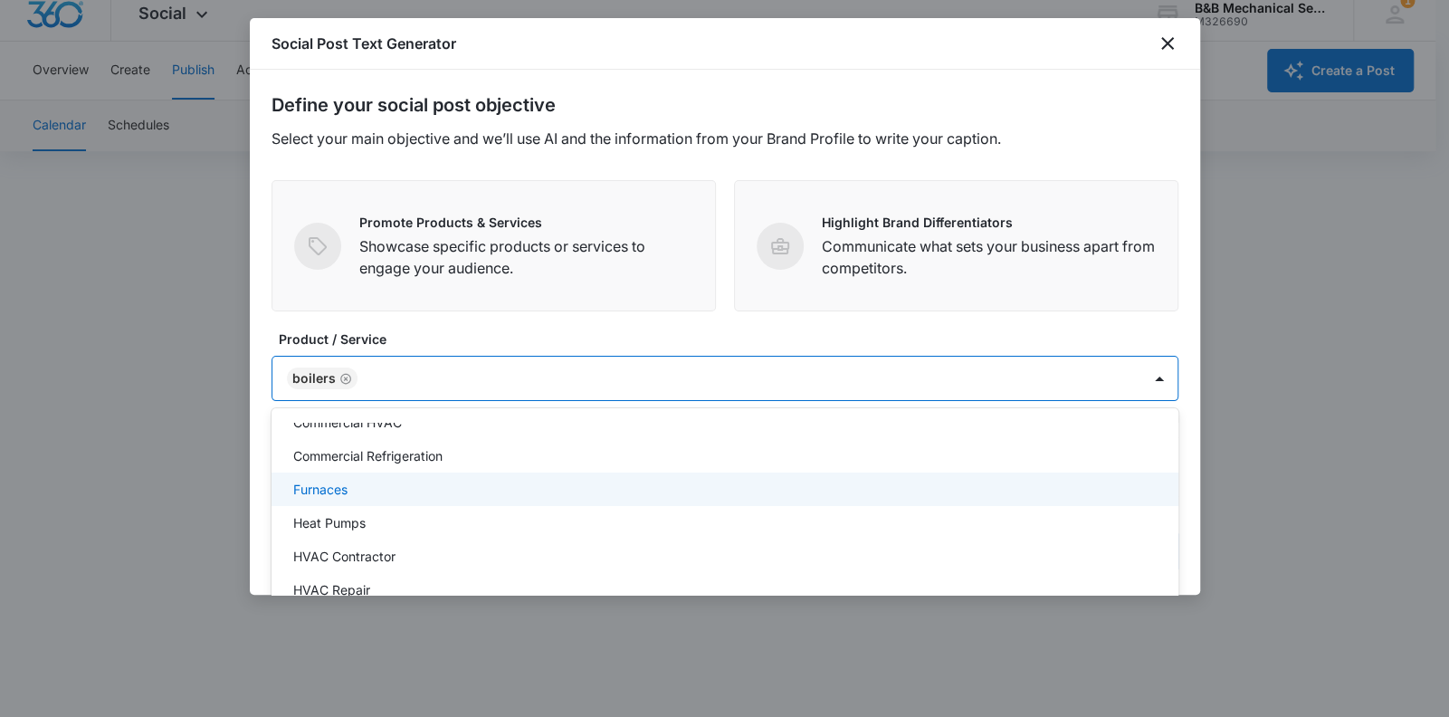
click at [363, 492] on div "Furnaces" at bounding box center [723, 489] width 860 height 19
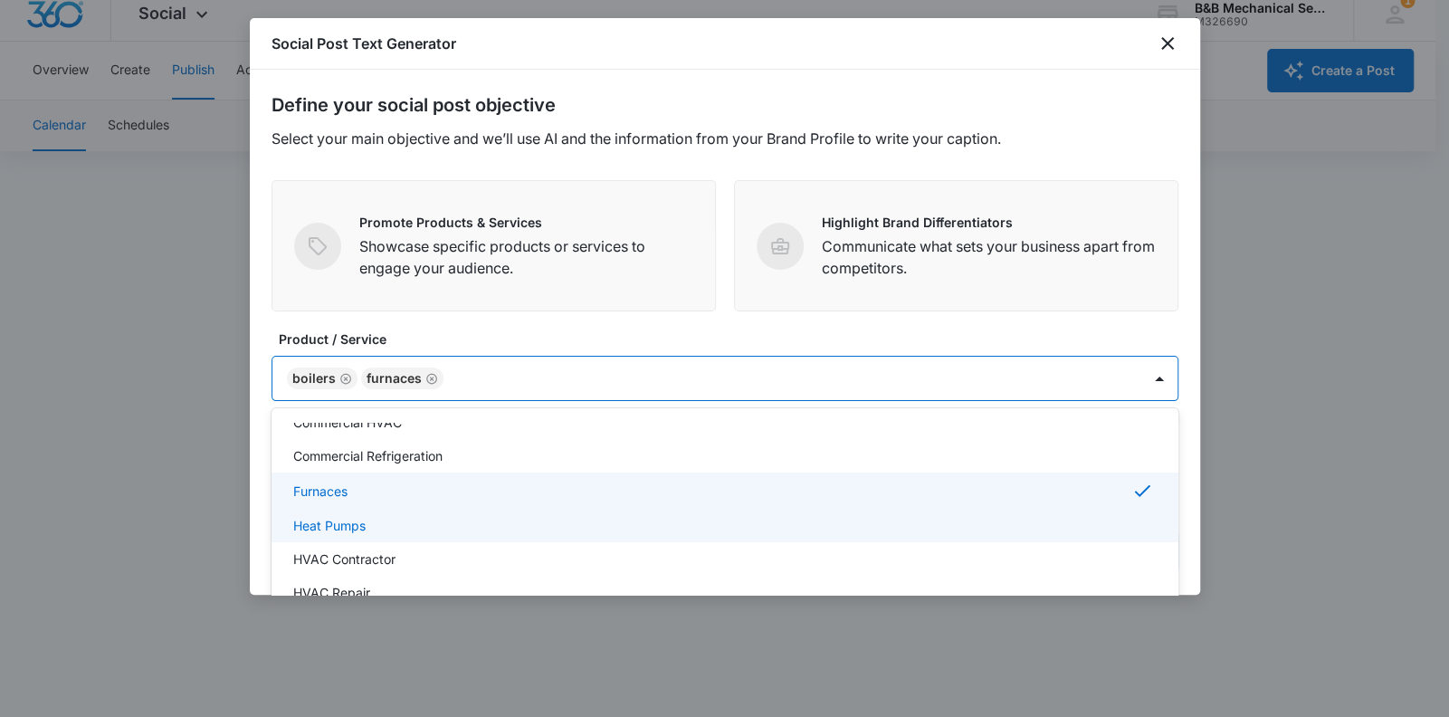
click at [368, 530] on div "Heat Pumps" at bounding box center [723, 525] width 860 height 19
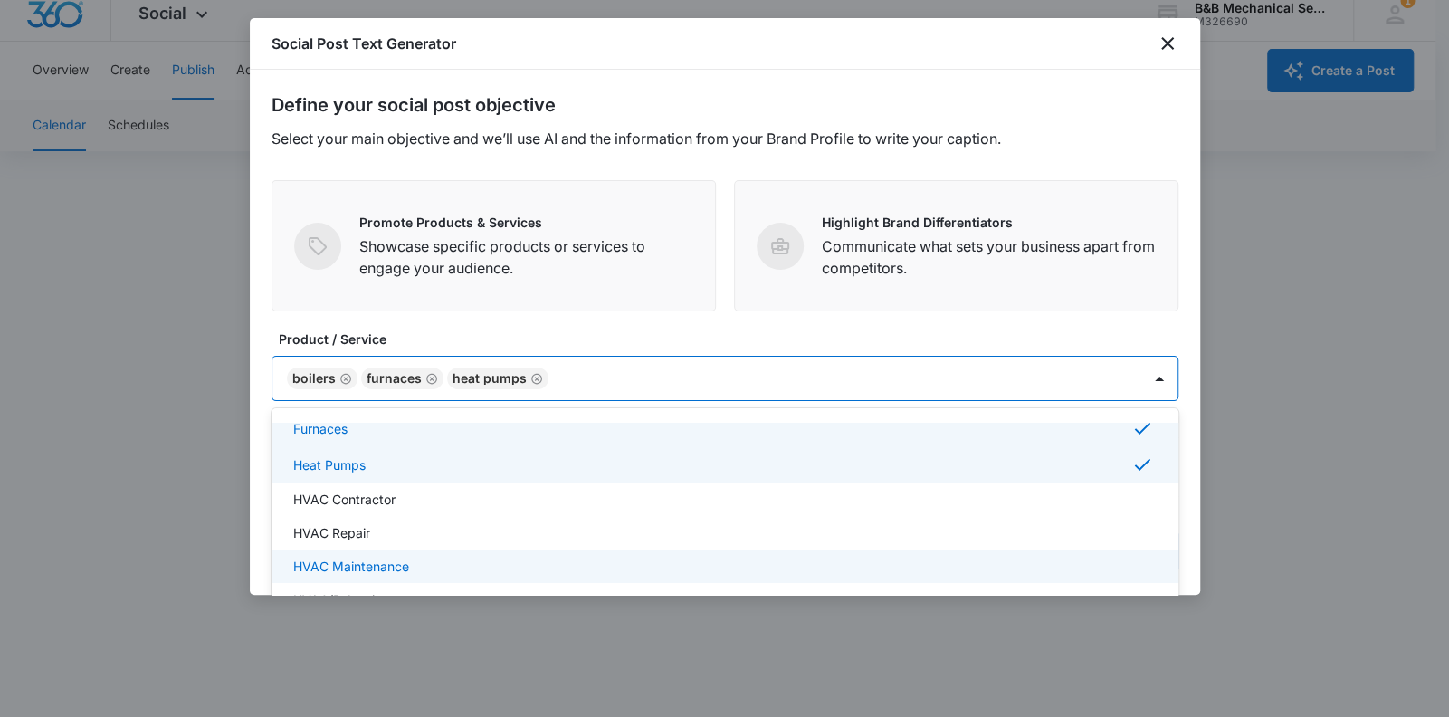
scroll to position [181, 0]
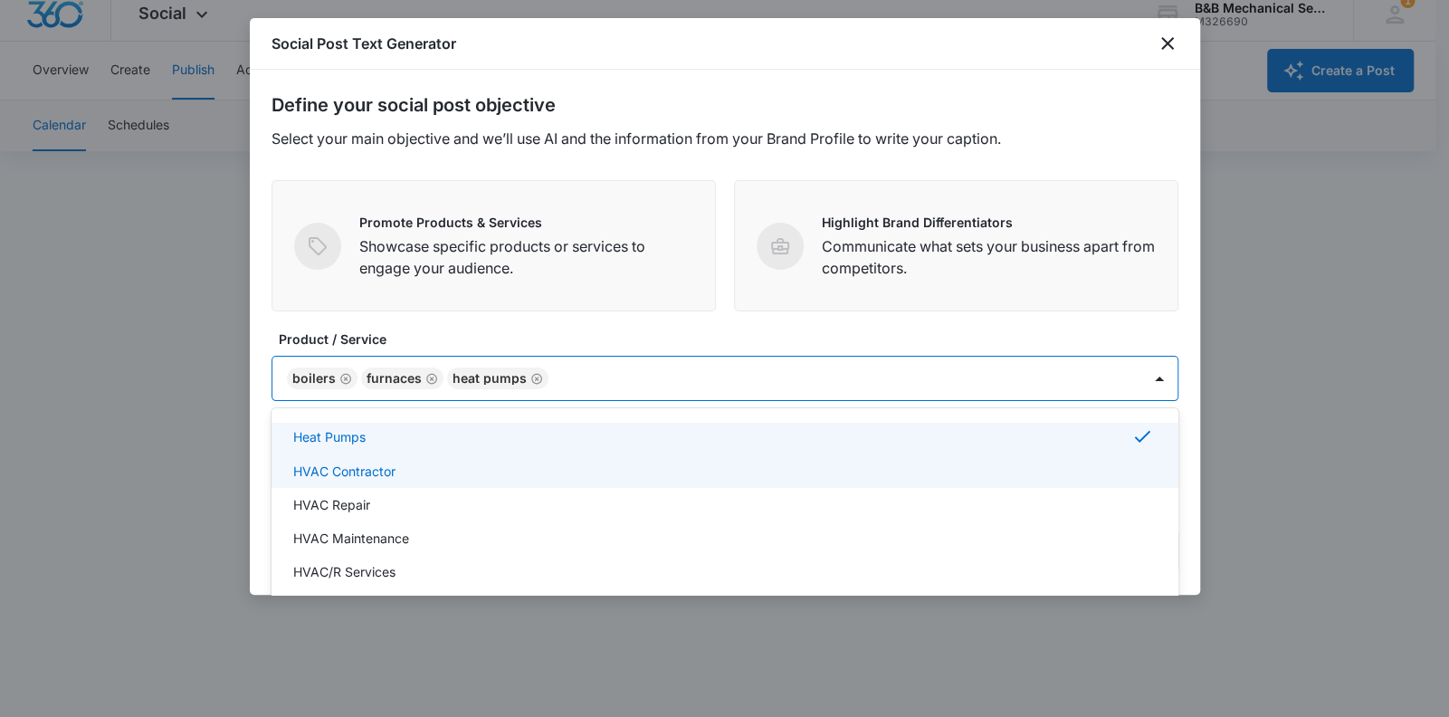
click at [405, 483] on div "HVAC Contractor" at bounding box center [725, 470] width 907 height 33
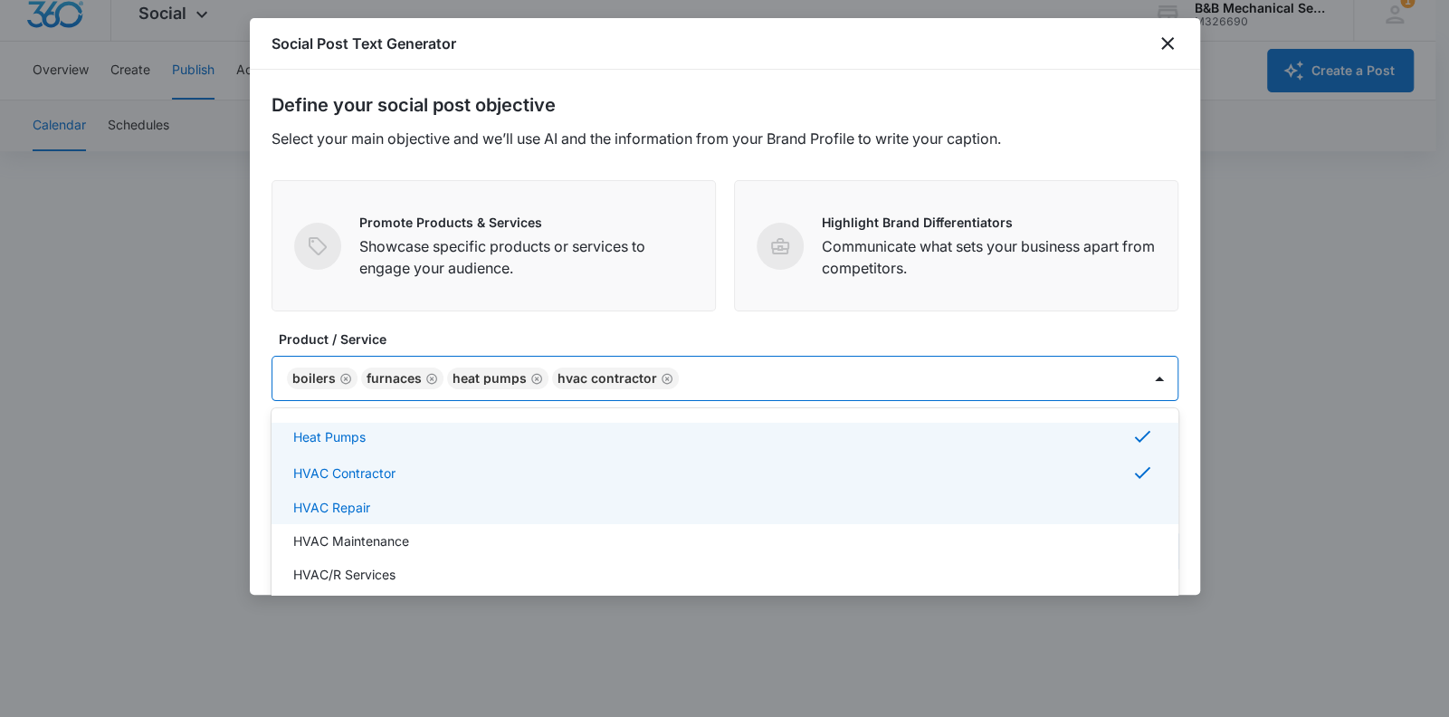
click at [386, 504] on div "HVAC Repair" at bounding box center [723, 507] width 860 height 19
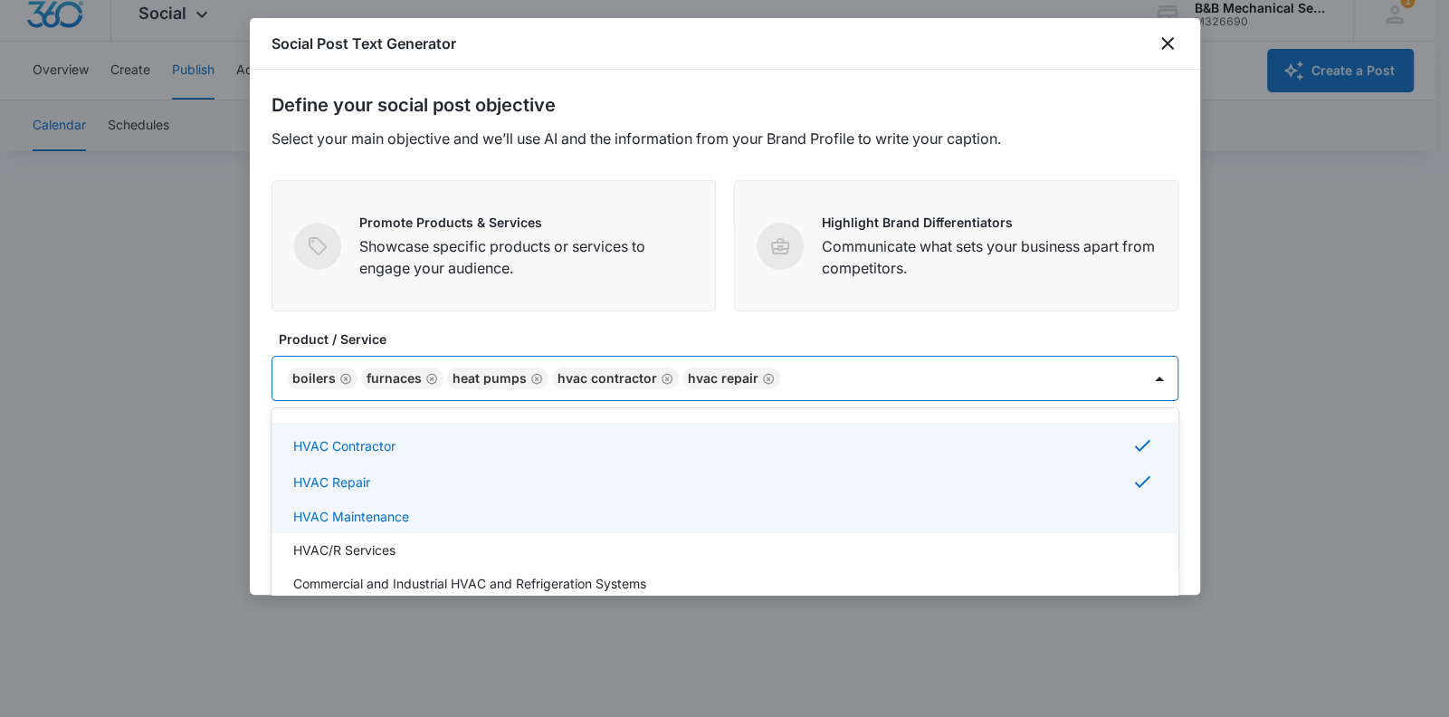
click at [409, 511] on div "HVAC Maintenance" at bounding box center [723, 516] width 860 height 19
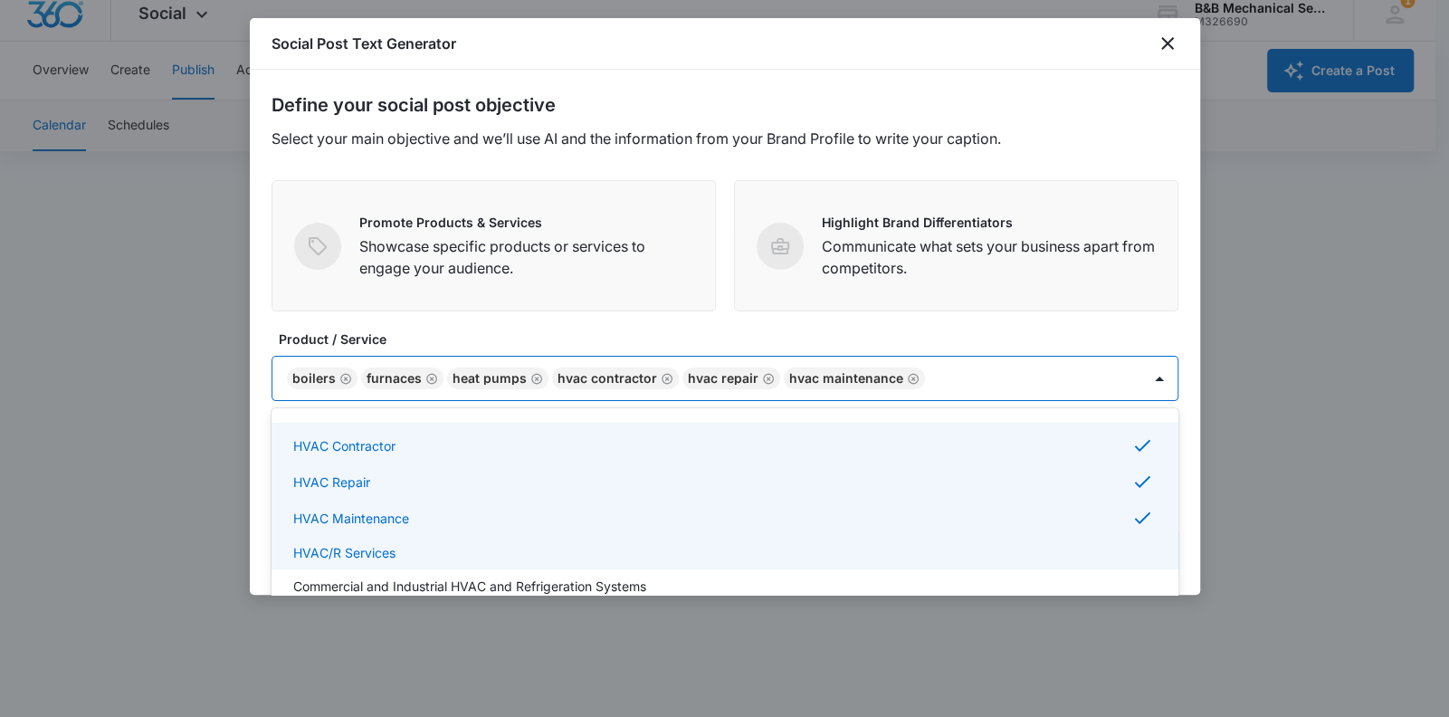
click at [410, 548] on div "HVAC/R Services" at bounding box center [723, 552] width 860 height 19
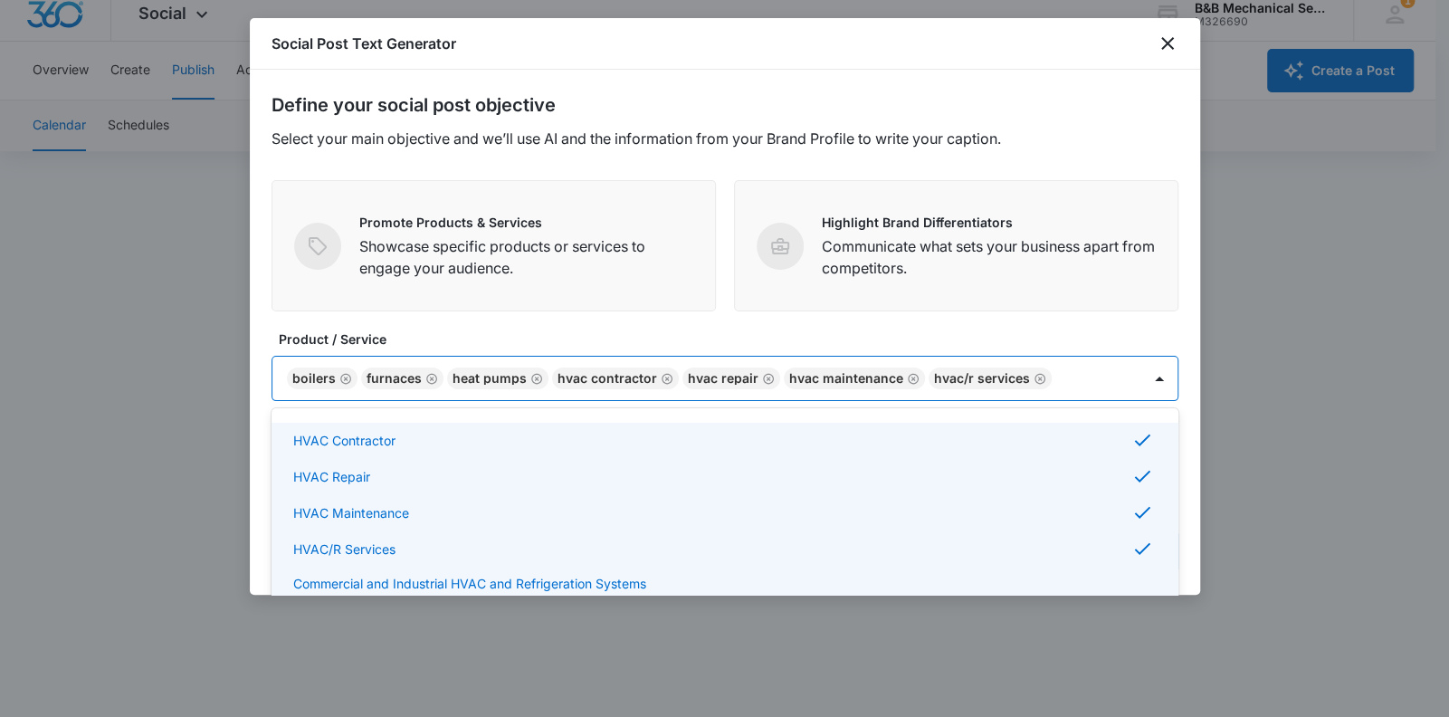
click at [435, 579] on p "Commercial and Industrial HVAC and Refrigeration Systems" at bounding box center [469, 583] width 353 height 19
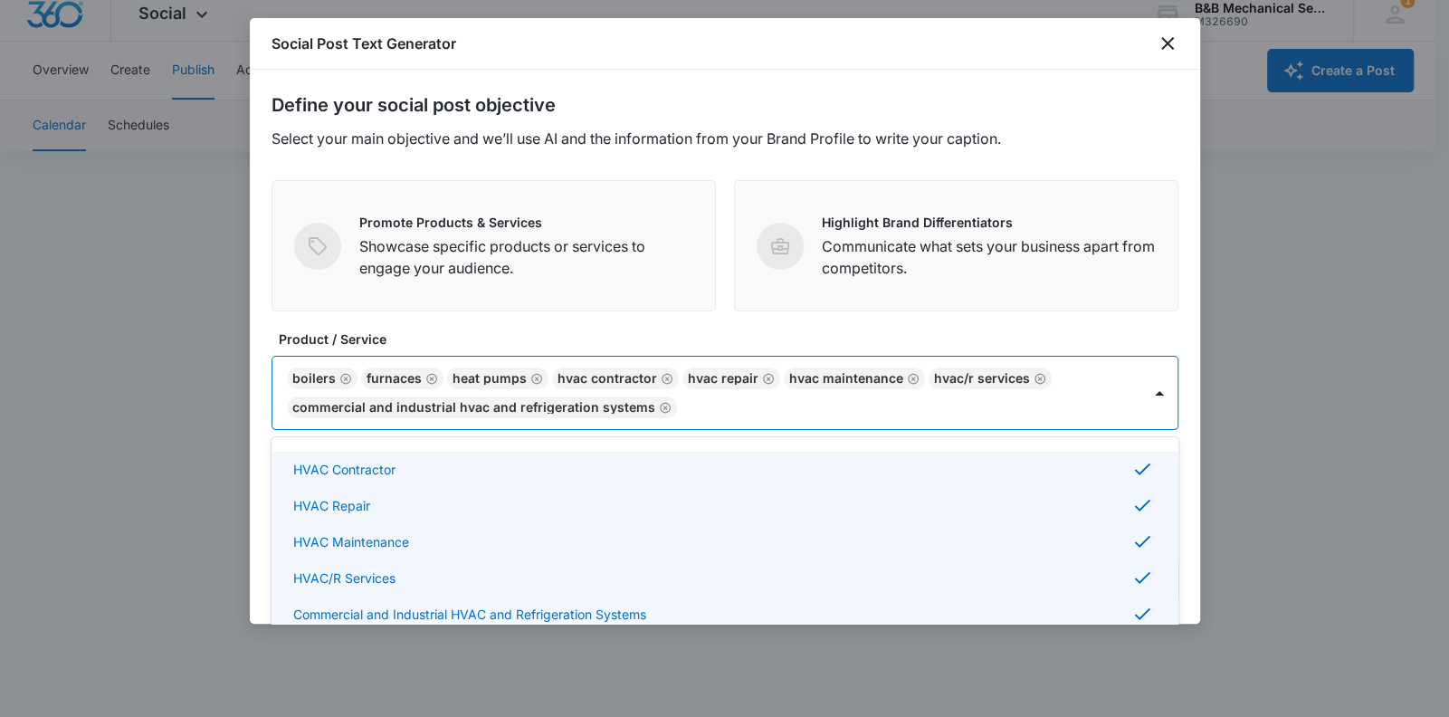
click at [1105, 329] on div "Define your social post objective Select your main objective and we’ll use AI a…" at bounding box center [725, 347] width 950 height 554
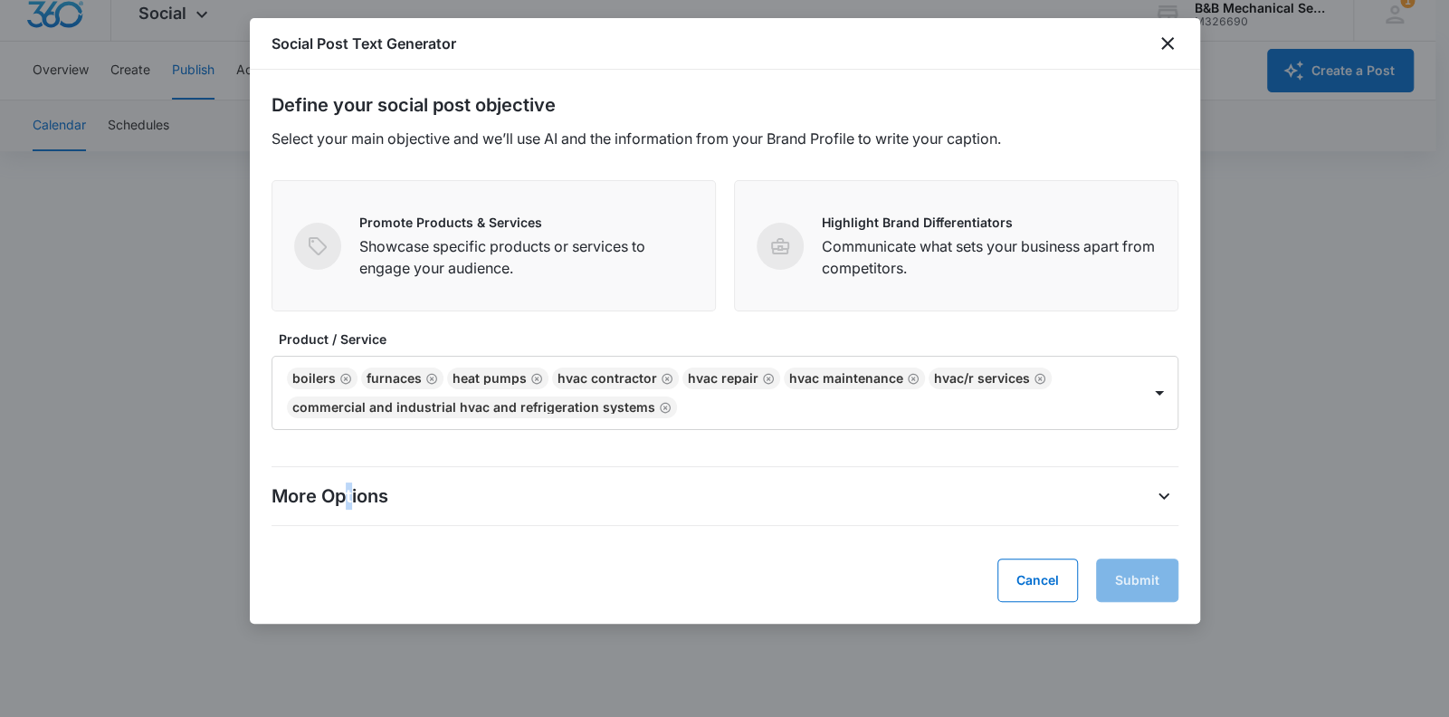
click at [348, 496] on p "More Options" at bounding box center [330, 495] width 117 height 27
click at [1105, 490] on icon "More Options" at bounding box center [1164, 496] width 22 height 22
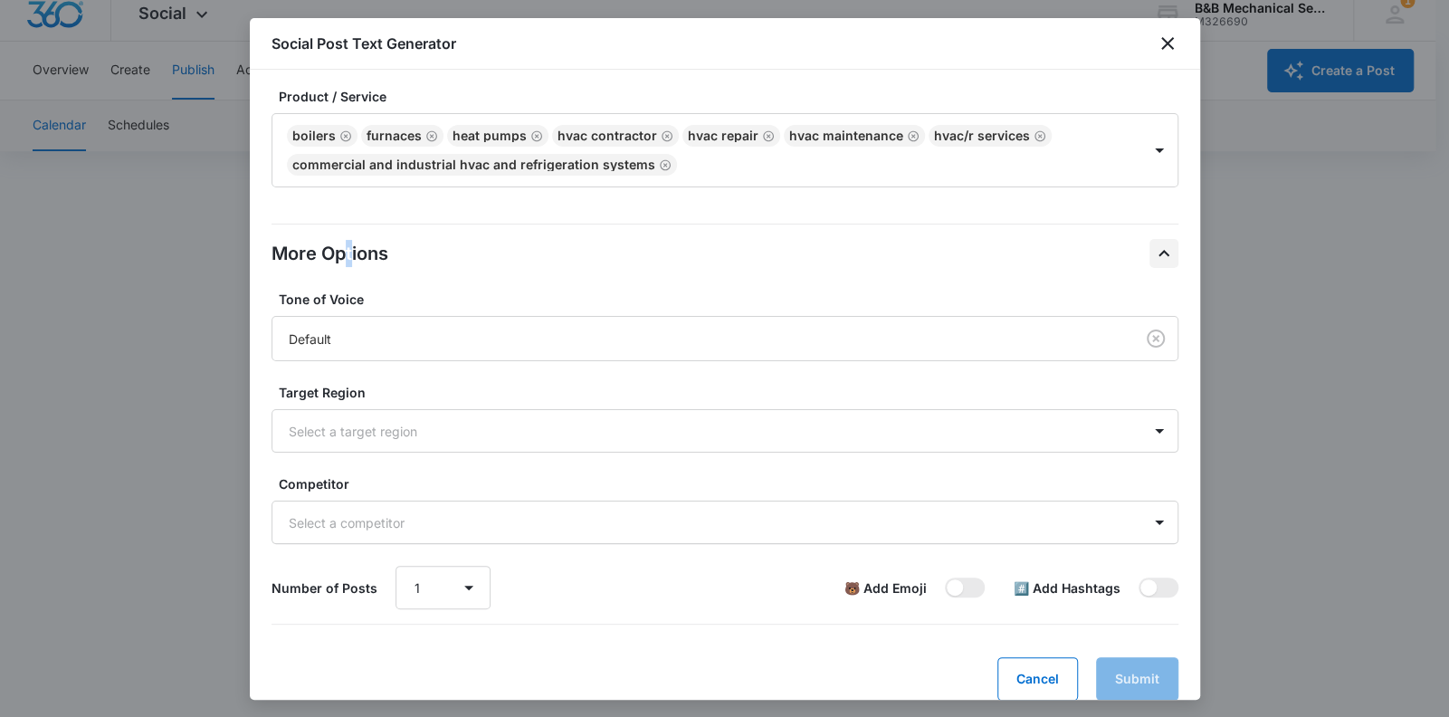
scroll to position [263, 0]
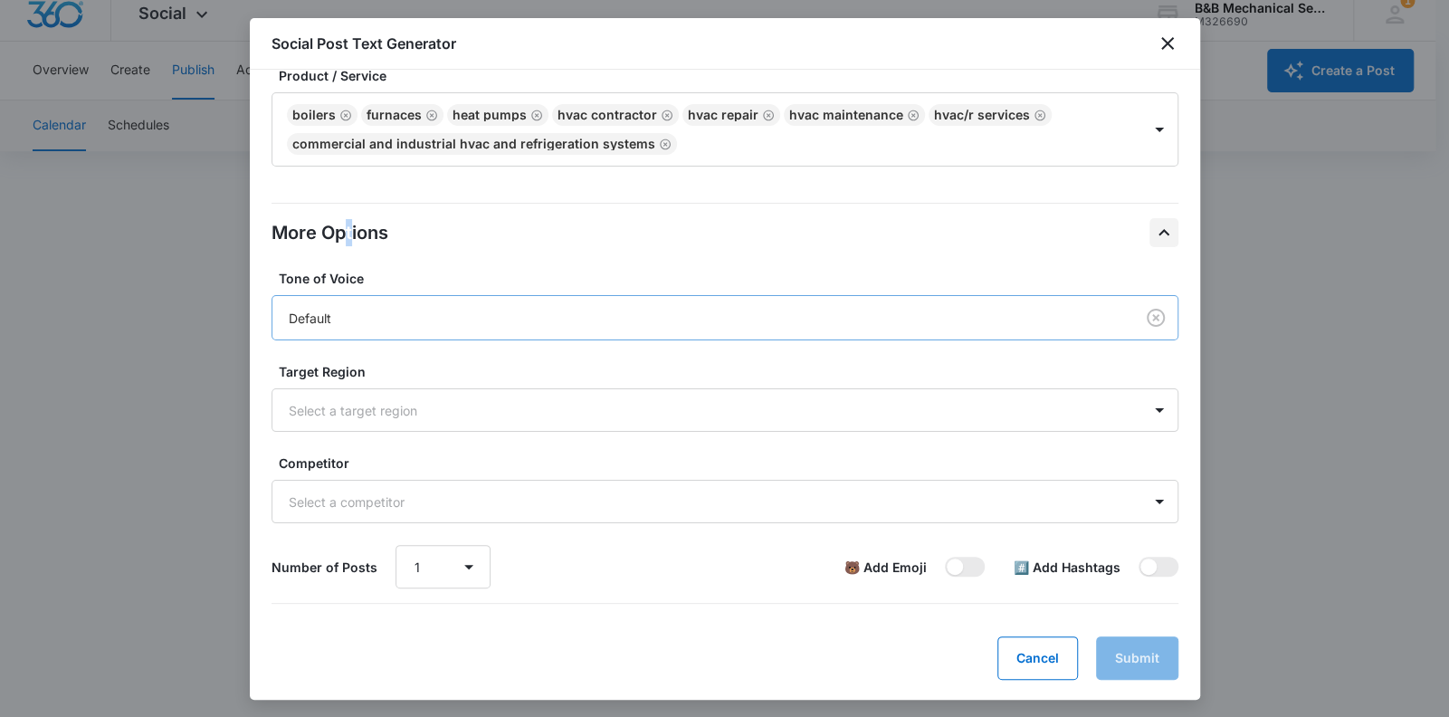
click at [344, 316] on div "Default" at bounding box center [700, 318] width 822 height 19
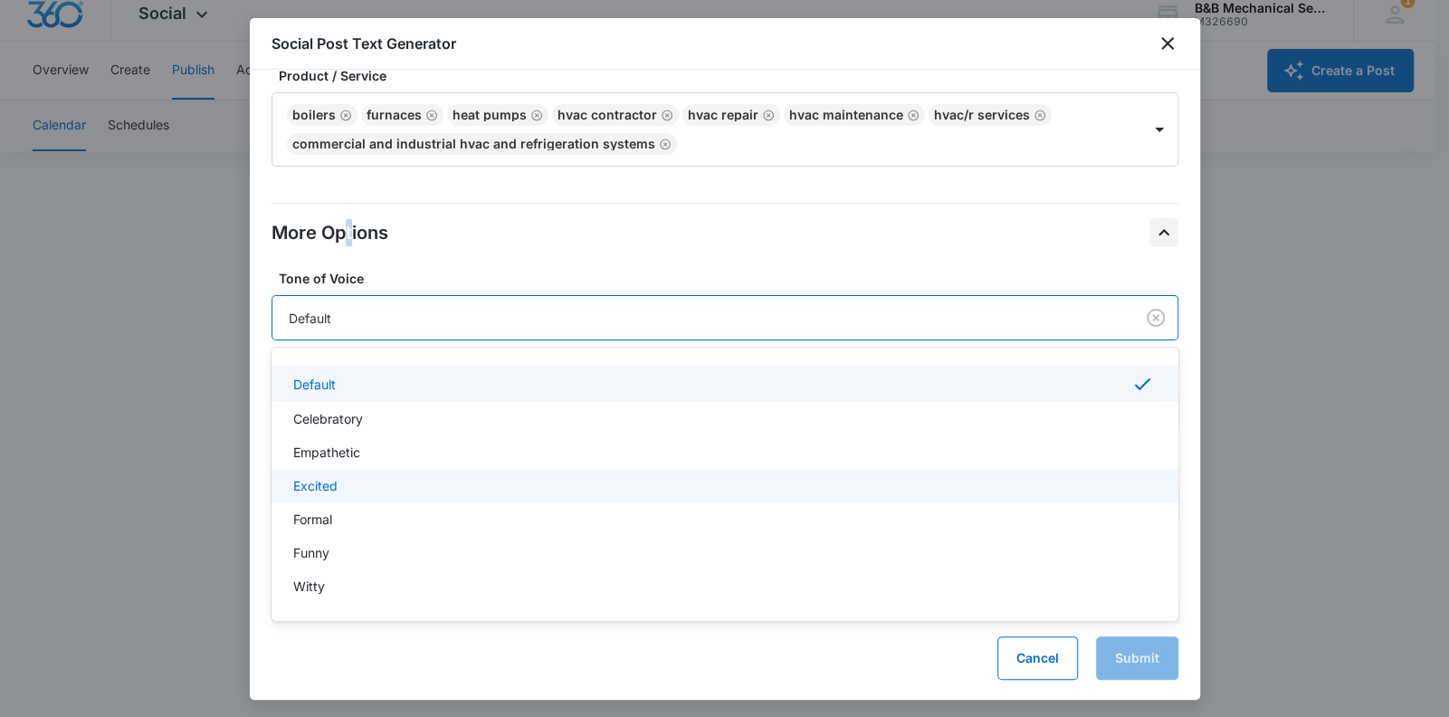
click at [386, 489] on div "Excited" at bounding box center [723, 485] width 860 height 19
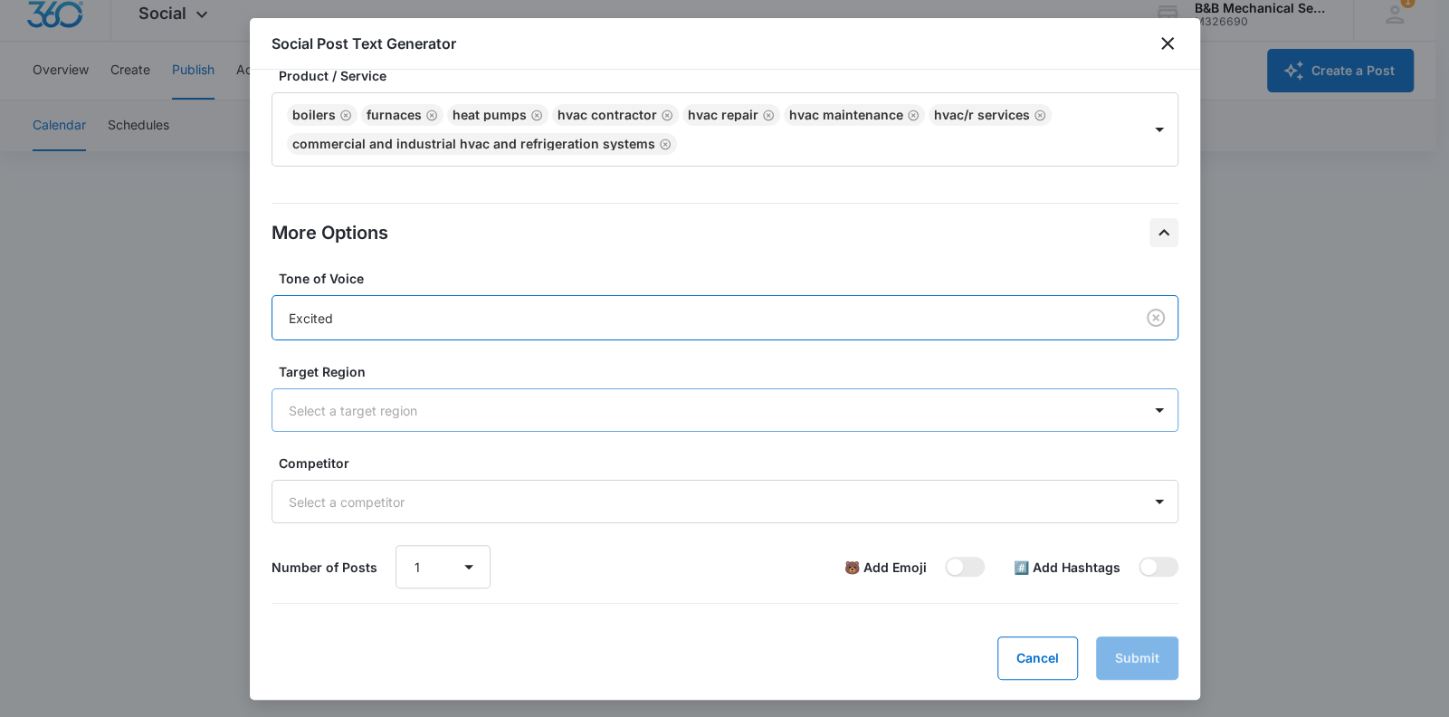
click at [351, 399] on div at bounding box center [703, 410] width 829 height 23
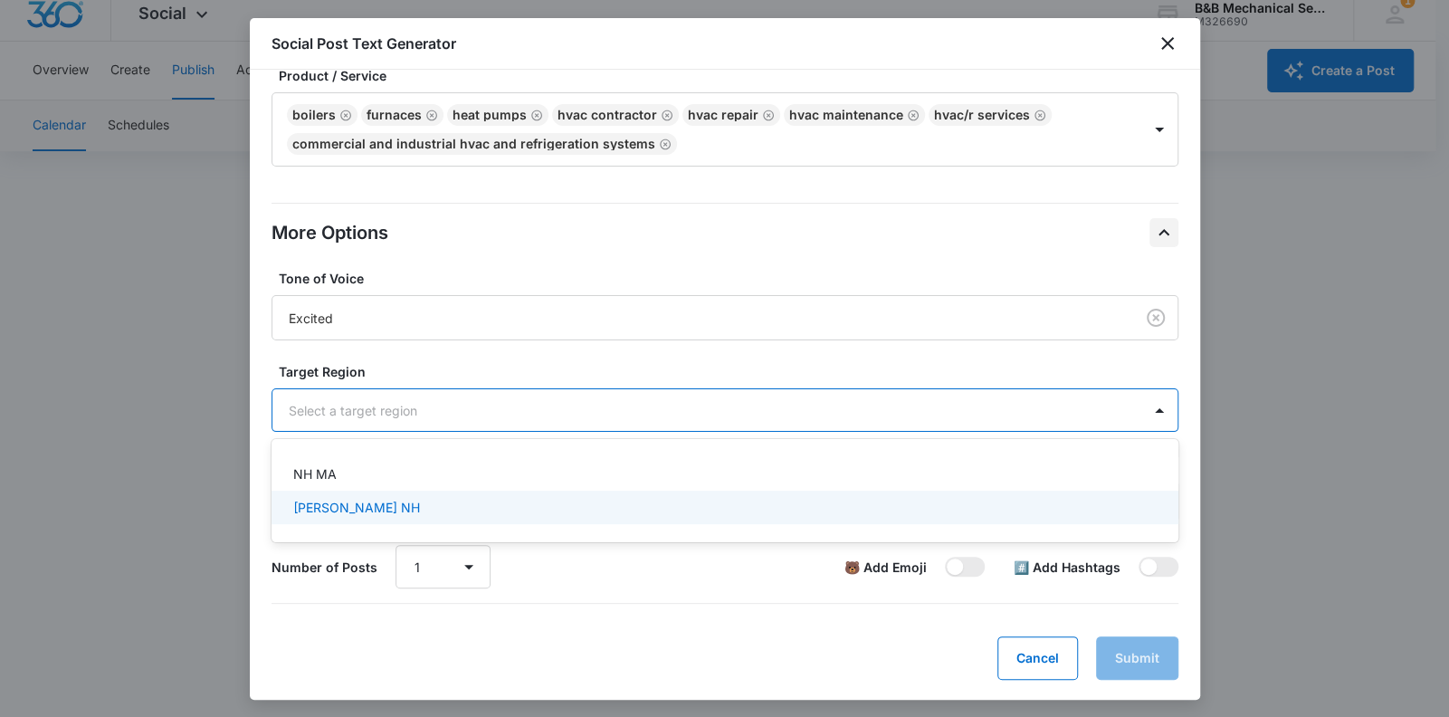
click at [344, 507] on p "hudson NH" at bounding box center [356, 507] width 127 height 19
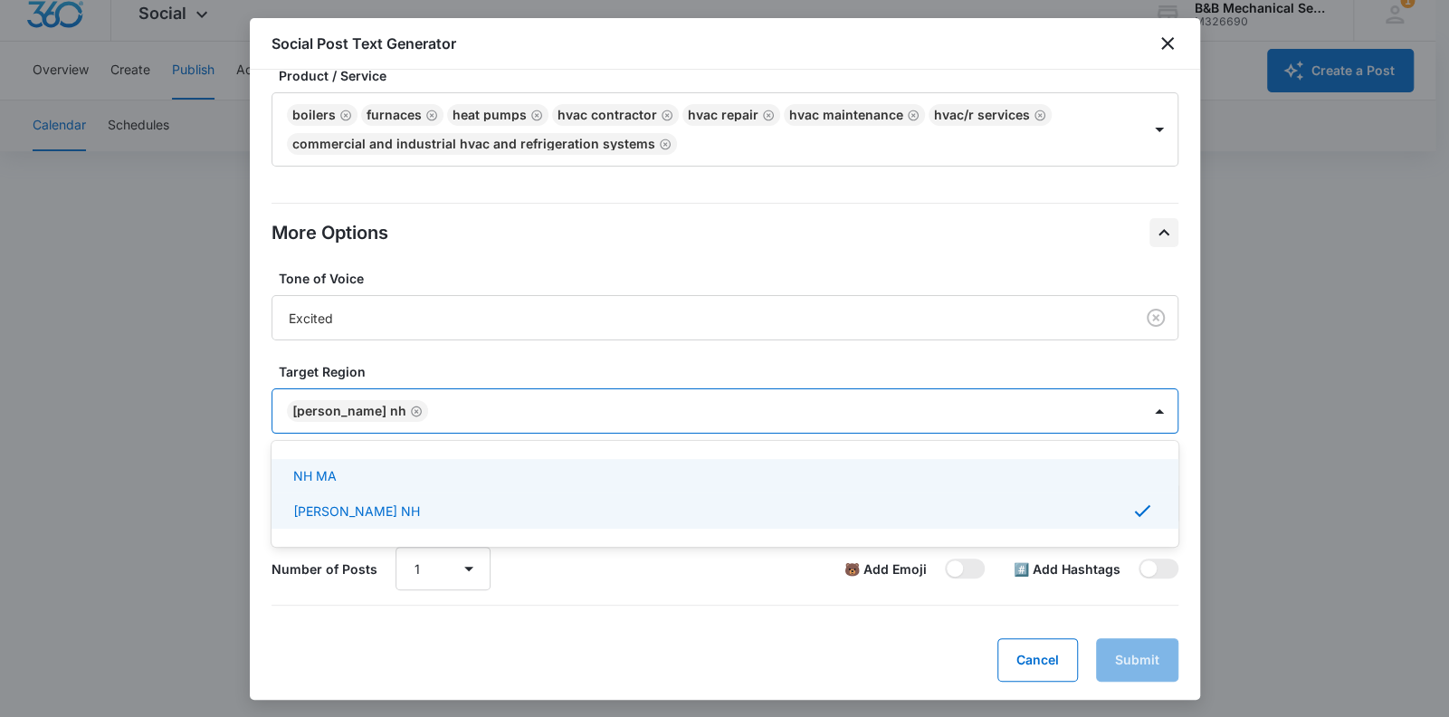
click at [411, 407] on icon "Remove hudson NH" at bounding box center [416, 411] width 11 height 11
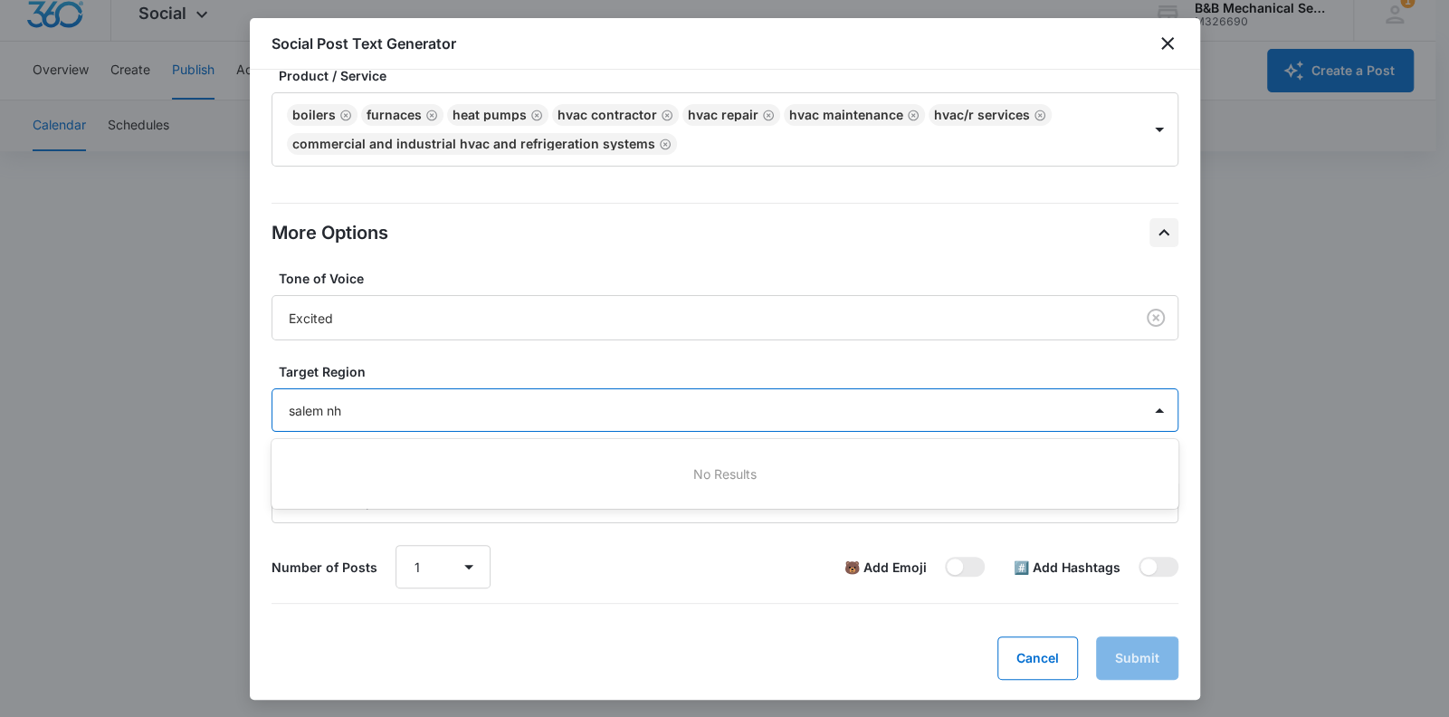
click at [328, 406] on input "salem nh" at bounding box center [317, 410] width 56 height 19
type input "salem, nh"
click at [353, 406] on div at bounding box center [703, 410] width 829 height 23
click at [826, 413] on div at bounding box center [703, 410] width 829 height 23
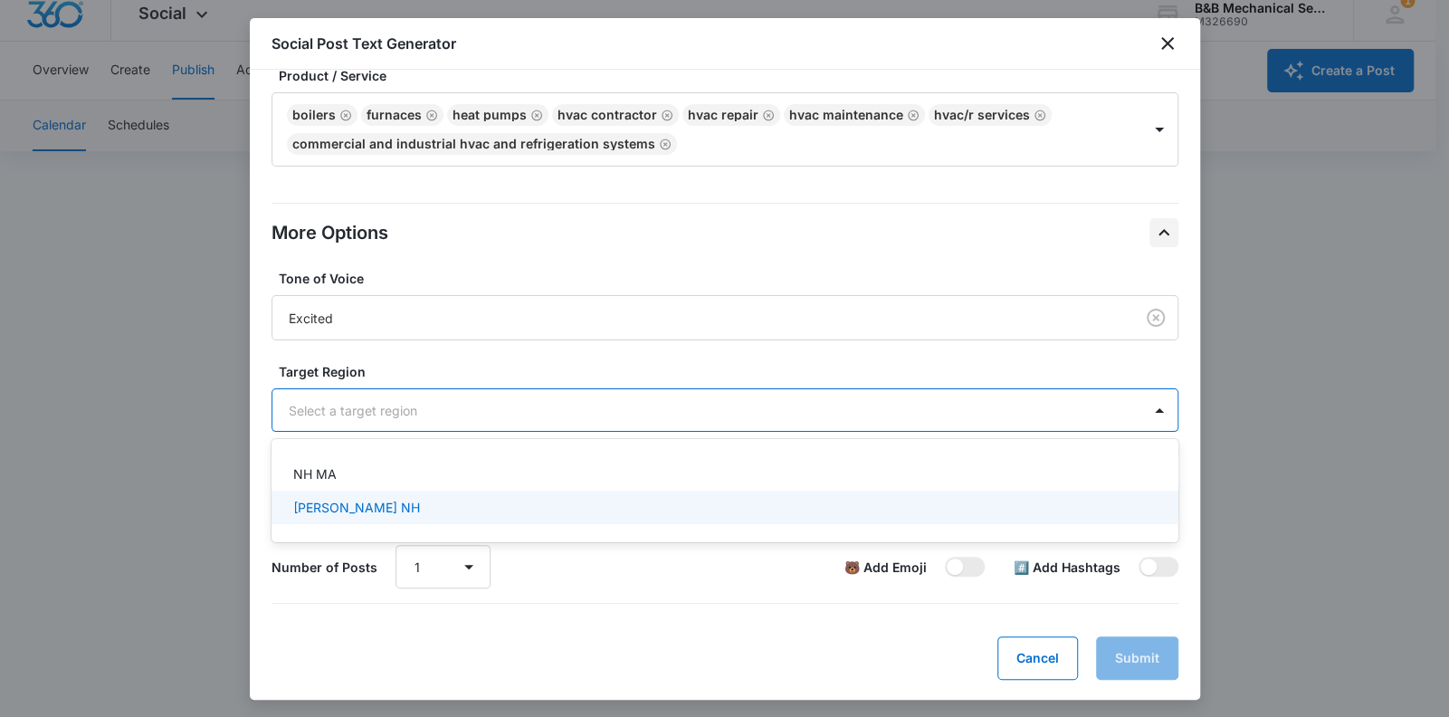
click at [352, 505] on p "hudson NH" at bounding box center [356, 507] width 127 height 19
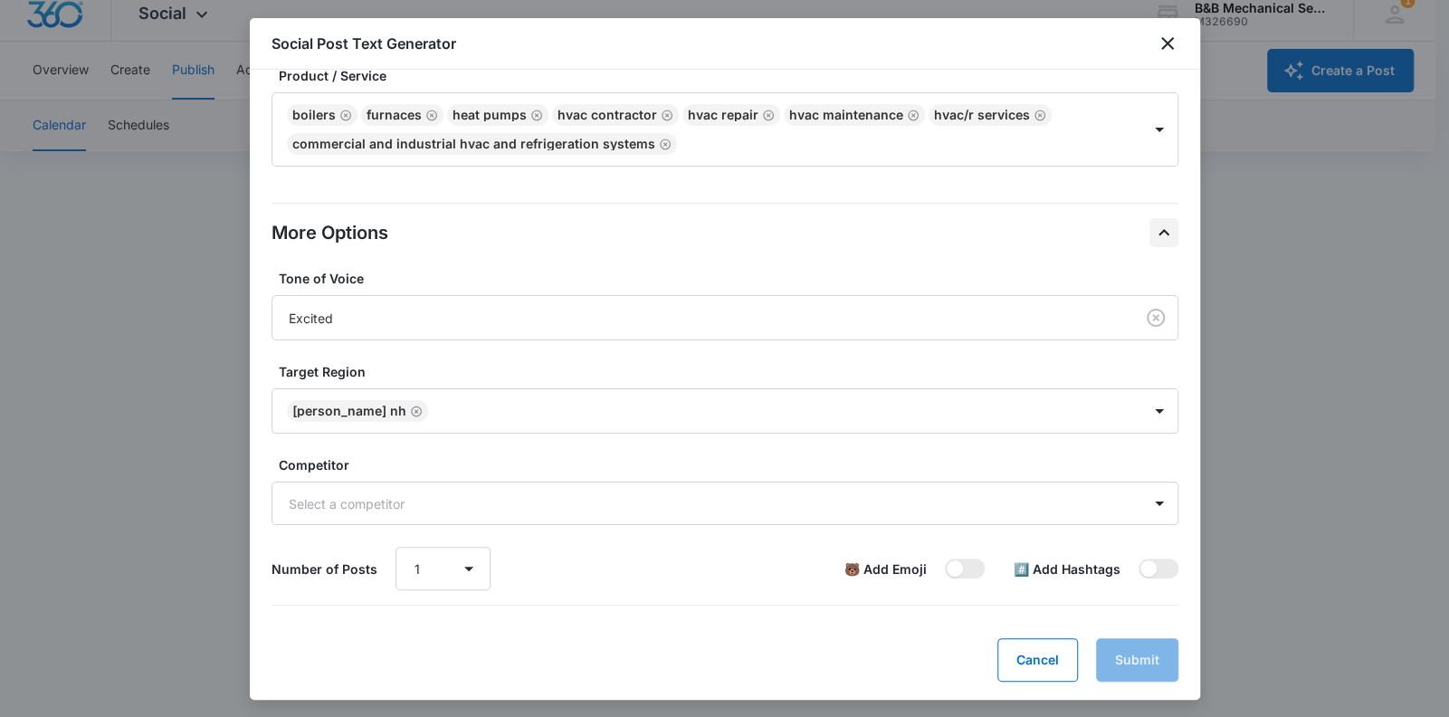
click at [509, 339] on div "Tone of Voice Excited Target Region hudson NH Competitor Select a competitor Nu…" at bounding box center [725, 429] width 907 height 321
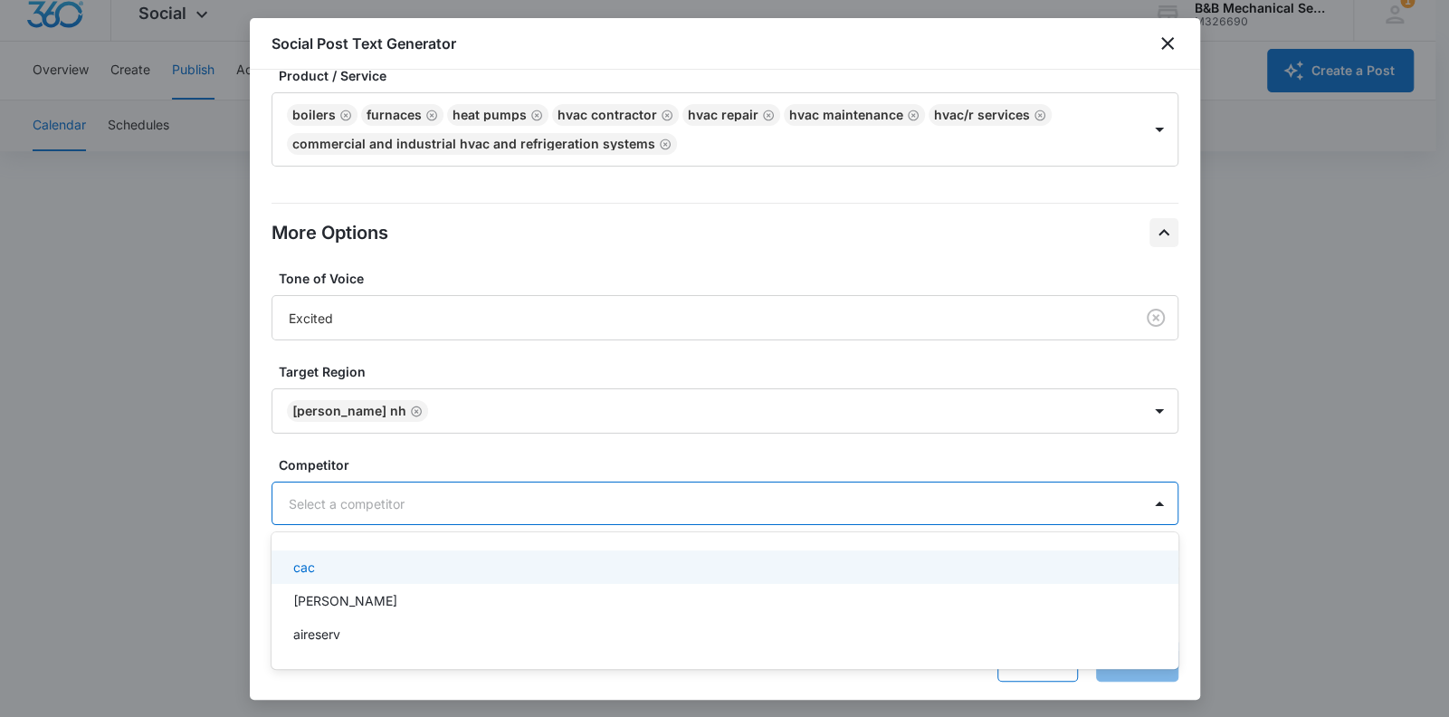
click at [497, 501] on div at bounding box center [703, 503] width 829 height 23
click at [355, 563] on div "cac" at bounding box center [723, 566] width 860 height 19
click at [559, 454] on label "Competitor" at bounding box center [732, 463] width 907 height 19
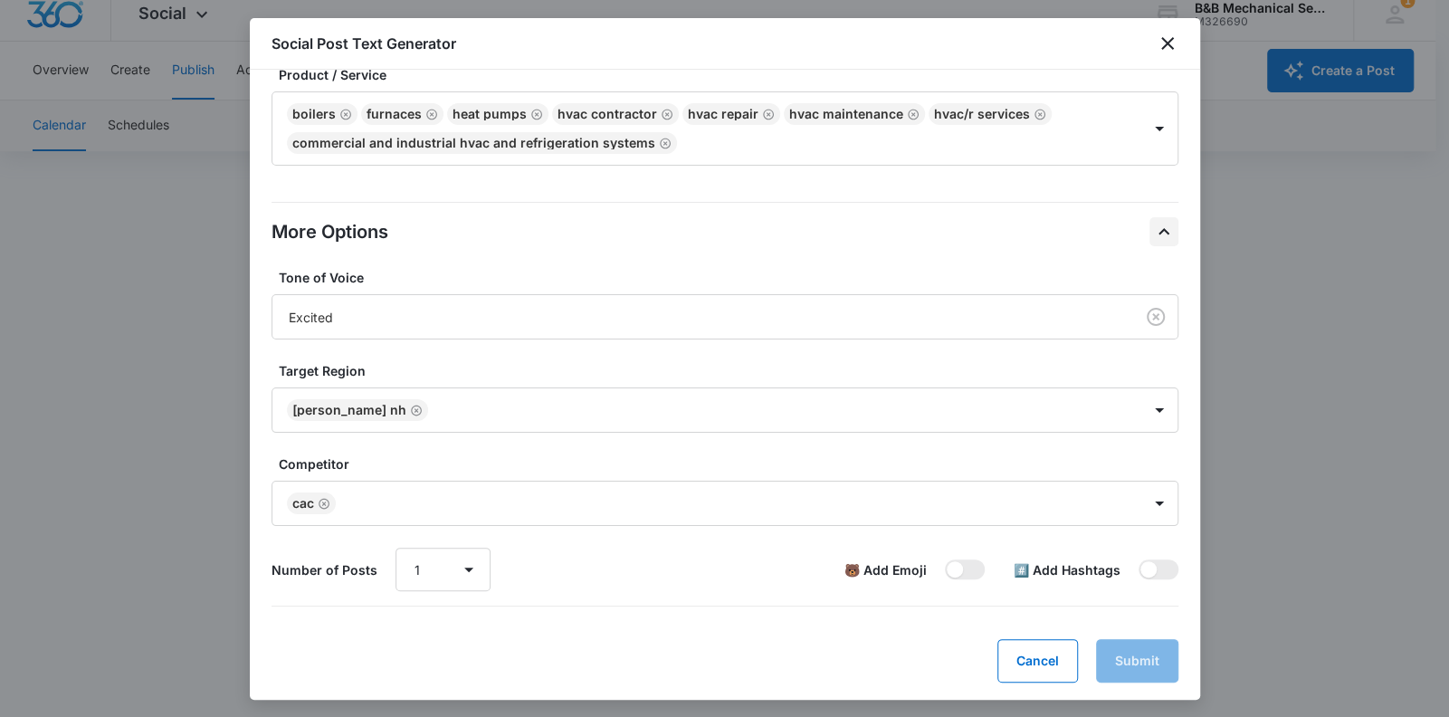
scroll to position [266, 0]
click at [1105, 405] on div at bounding box center [1159, 408] width 29 height 29
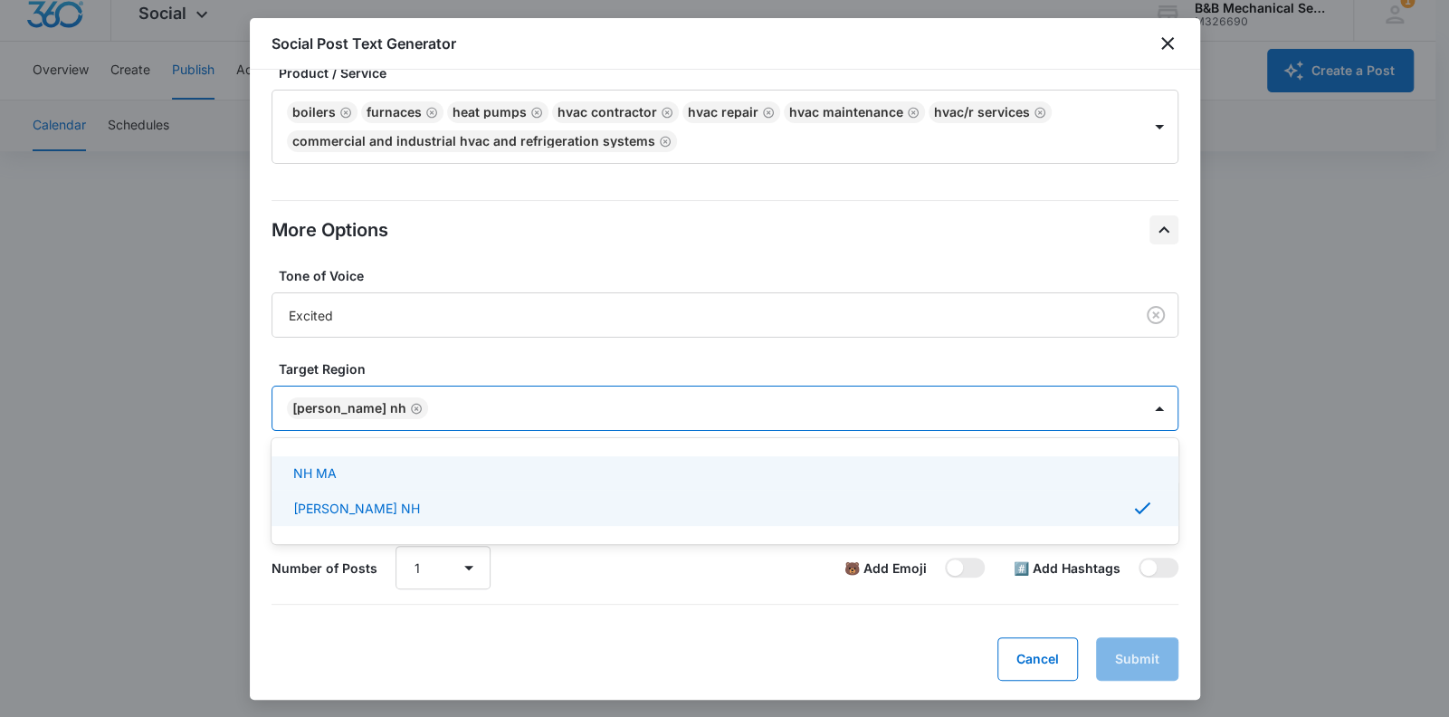
click at [1083, 484] on div "NH MA" at bounding box center [725, 472] width 907 height 33
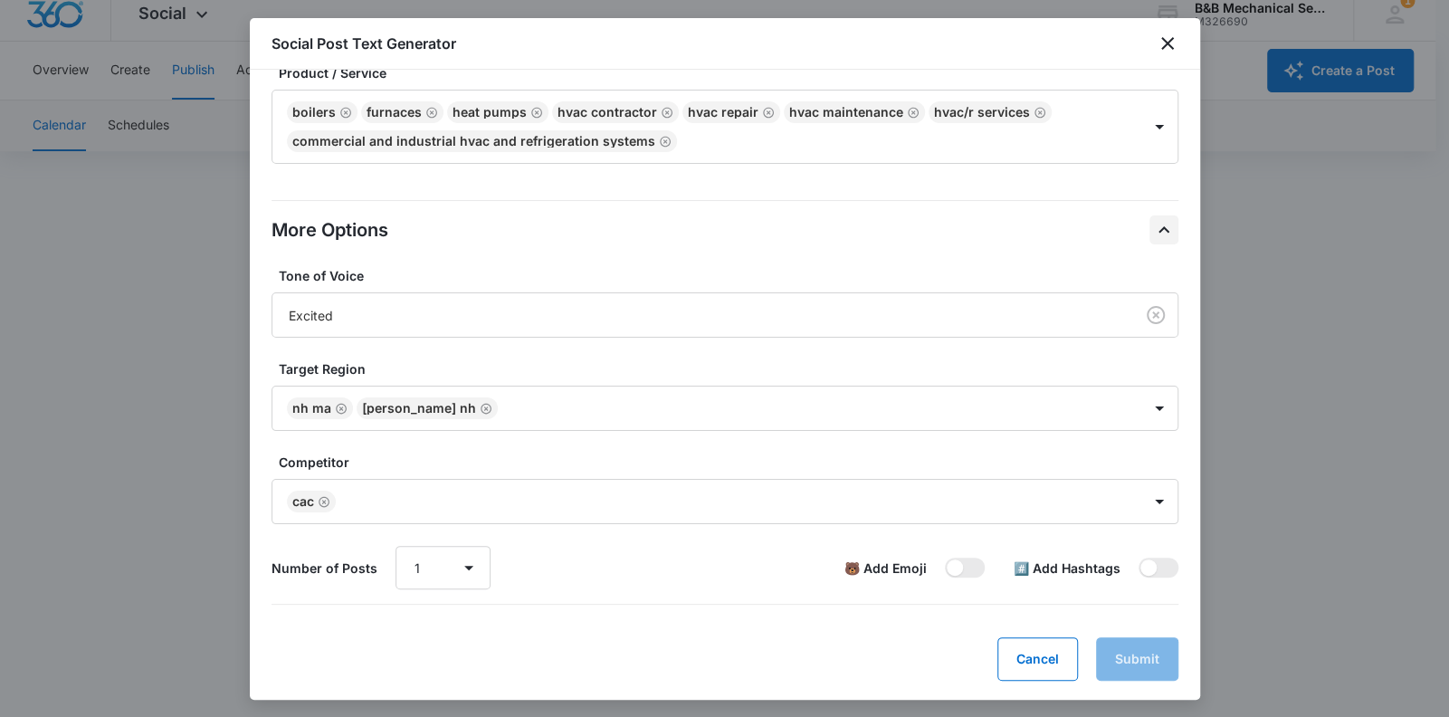
click at [861, 625] on form "Define your social post objective Select your main objective and we’ll use AI a…" at bounding box center [725, 252] width 907 height 855
click at [601, 640] on div "Cancel Submit" at bounding box center [725, 658] width 907 height 43
click at [1105, 656] on div "Cancel Submit" at bounding box center [725, 658] width 907 height 43
click at [337, 405] on icon "Remove NH MA" at bounding box center [341, 409] width 13 height 14
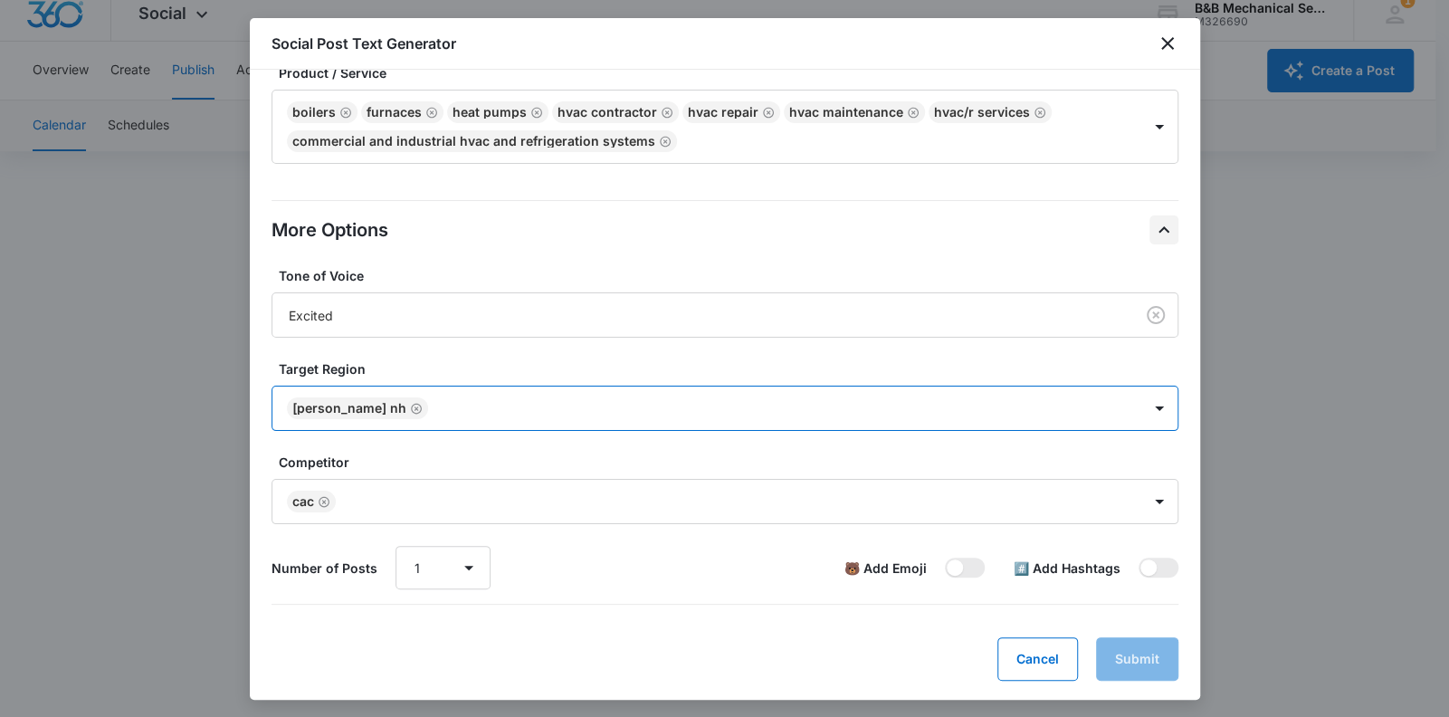
click at [576, 592] on div "More Options Tone of Voice Excited Target Region option hudson NH, selected. Se…" at bounding box center [725, 403] width 907 height 434
click at [1105, 645] on div "Cancel Submit" at bounding box center [725, 658] width 907 height 43
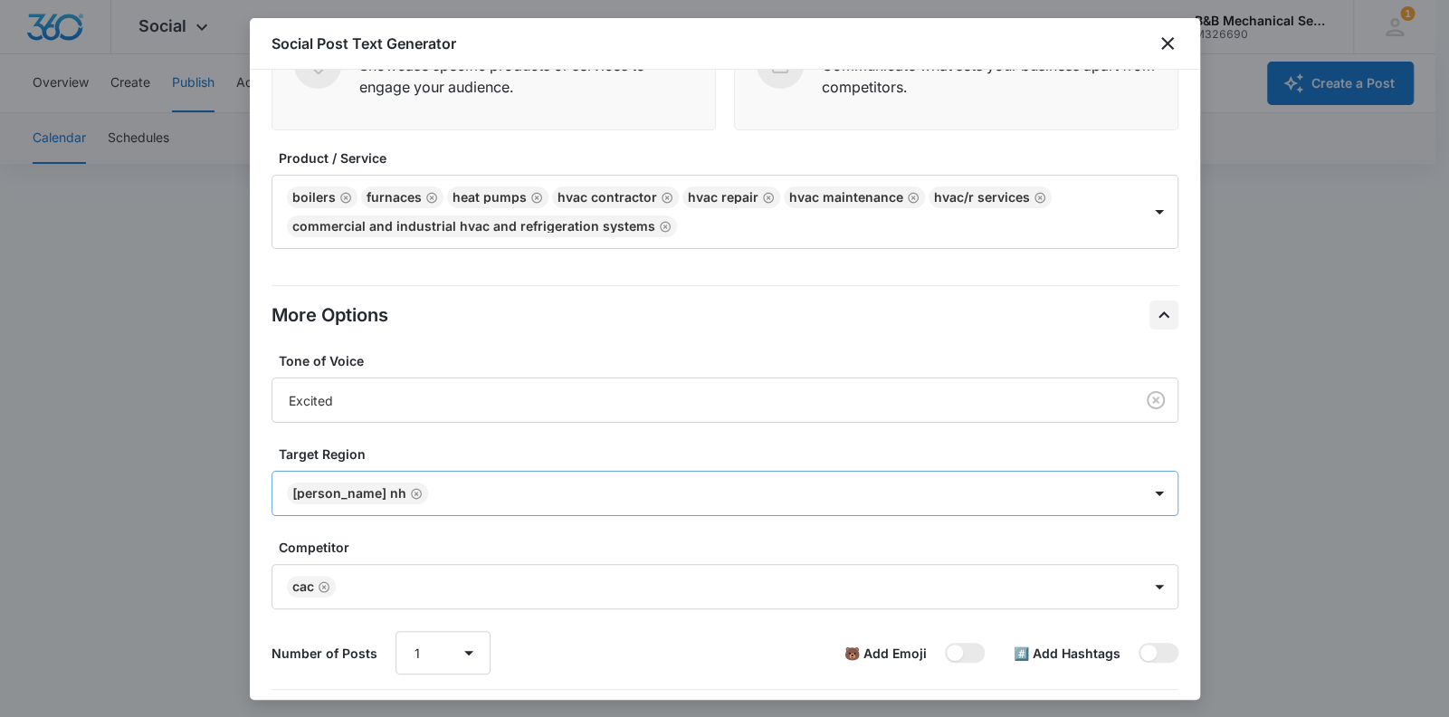
scroll to position [0, 0]
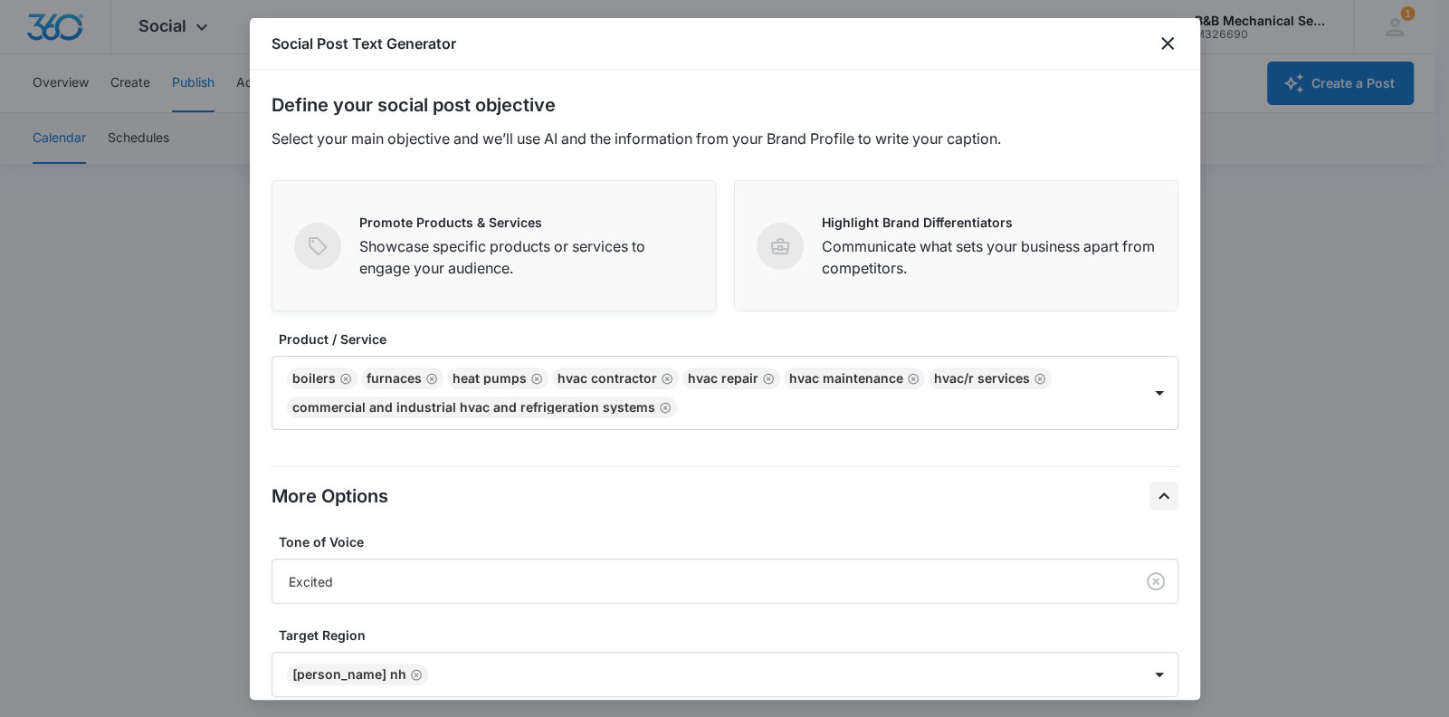
click at [520, 258] on p "Showcase specific products or services to engage your audience." at bounding box center [526, 256] width 334 height 43
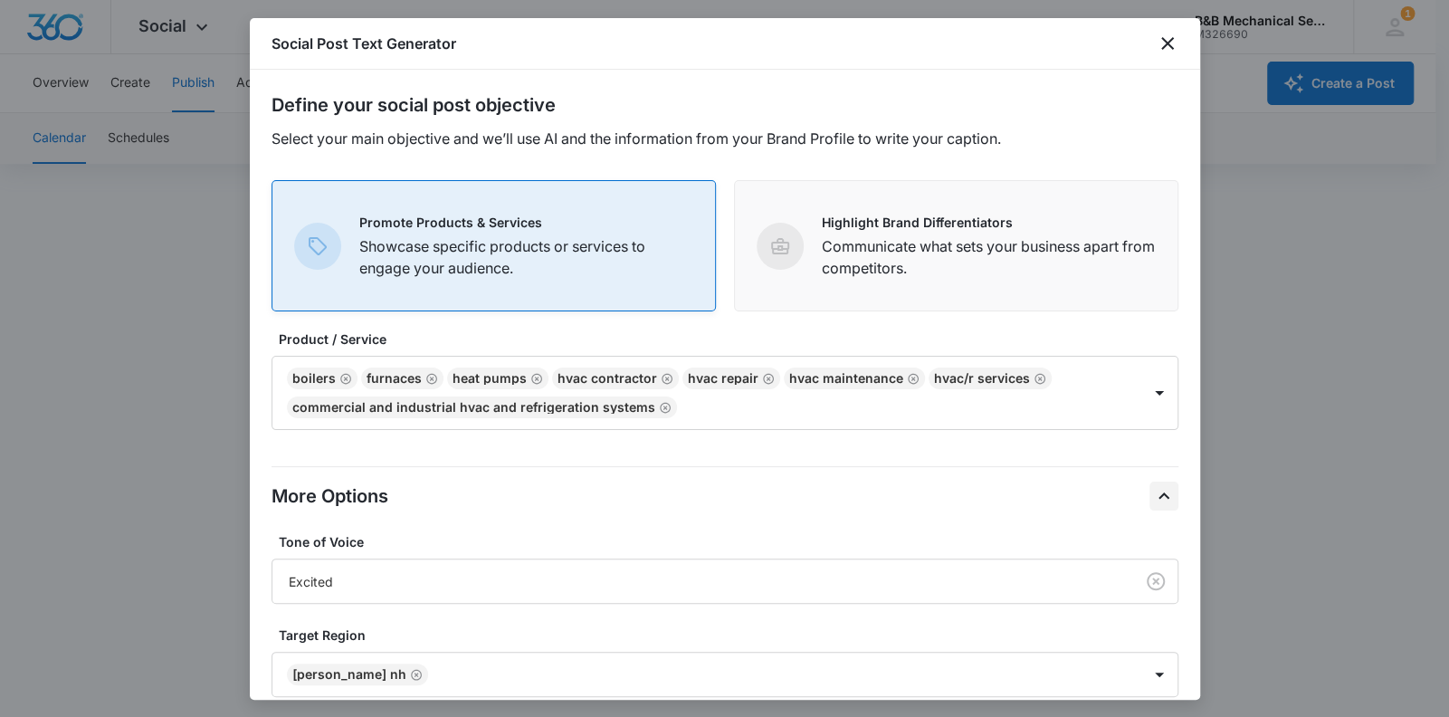
scroll to position [266, 0]
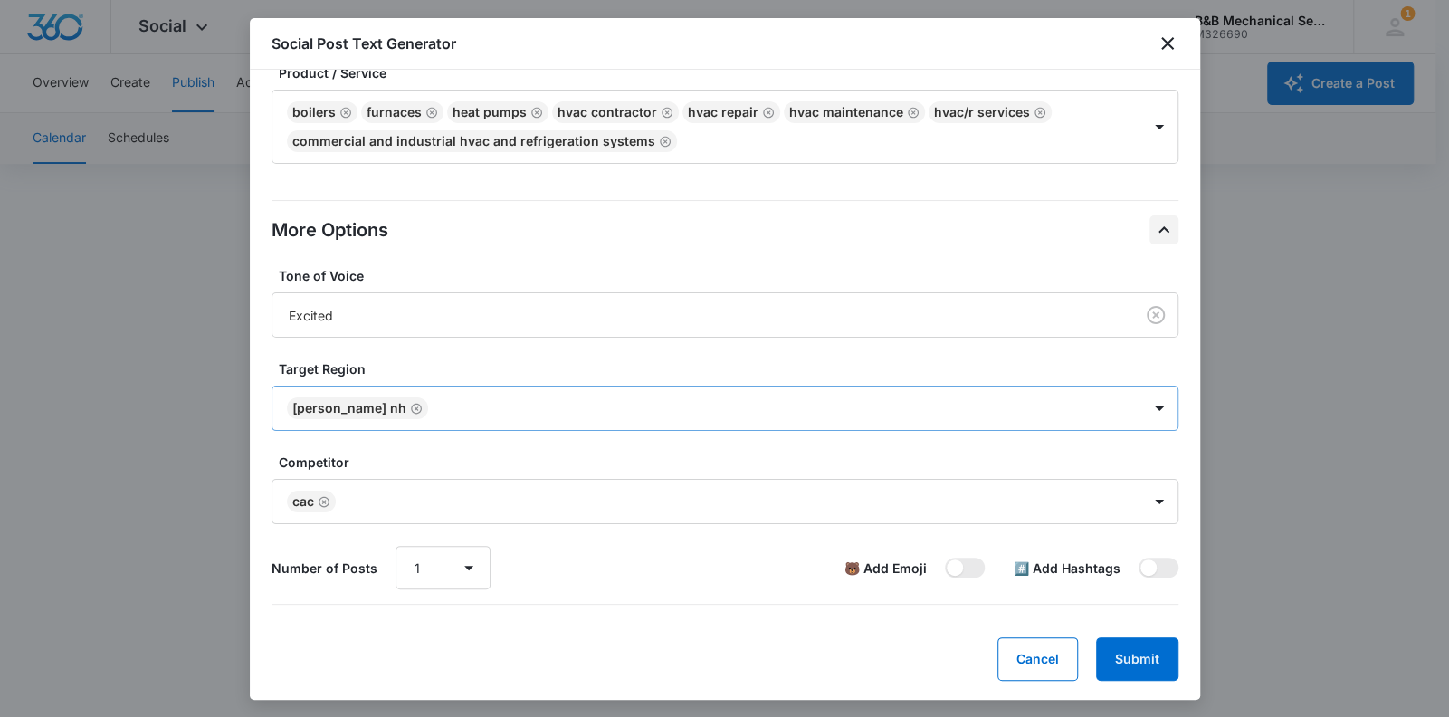
click at [445, 416] on div at bounding box center [776, 408] width 684 height 23
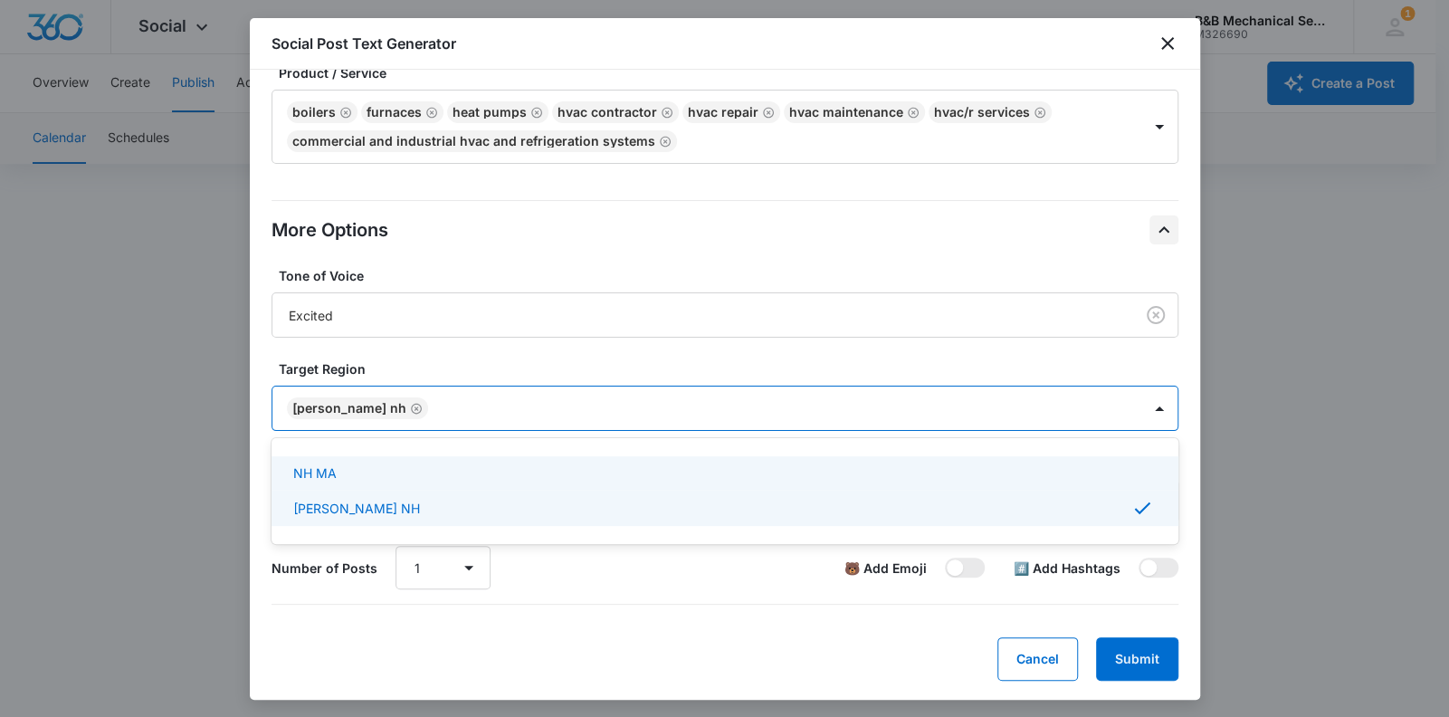
click at [327, 470] on p "NH MA" at bounding box center [314, 472] width 43 height 19
click at [570, 653] on div "Cancel Submit" at bounding box center [725, 658] width 907 height 43
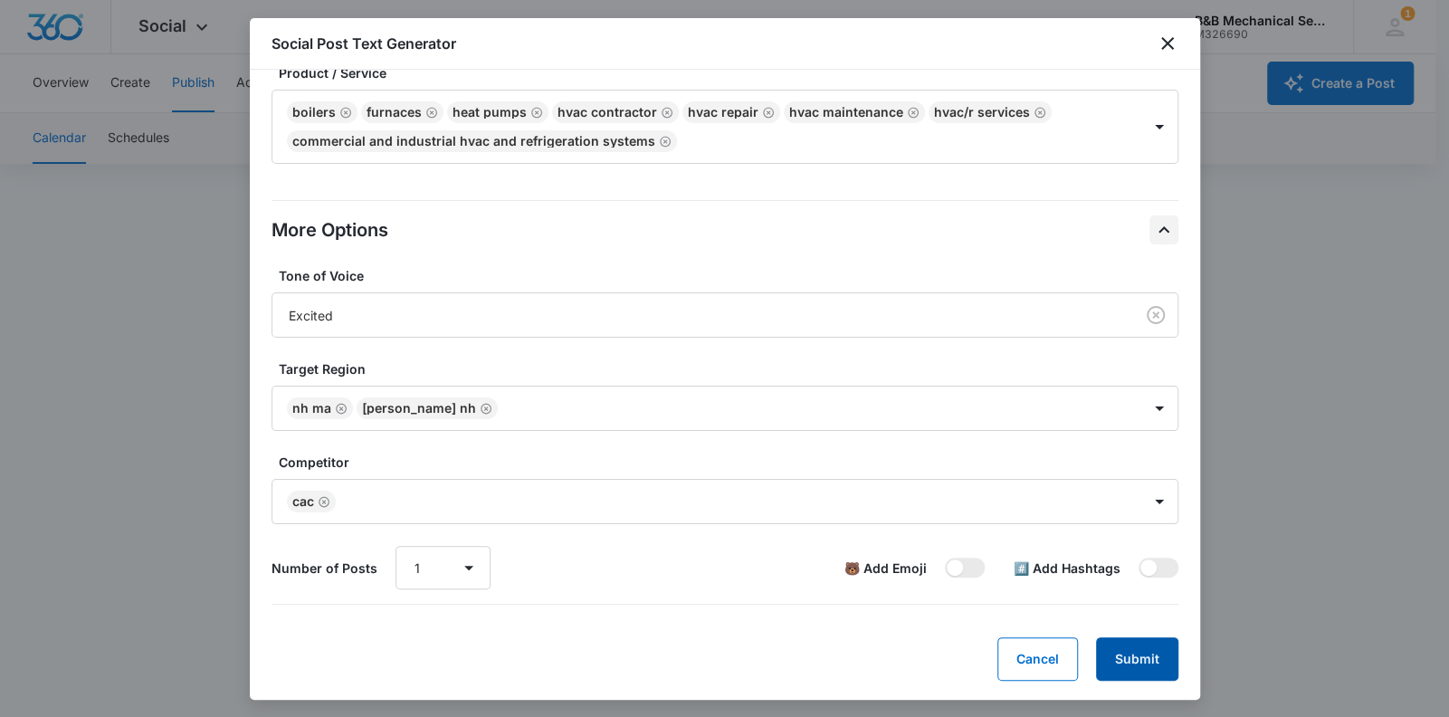
click at [1105, 657] on button "Submit" at bounding box center [1137, 658] width 82 height 43
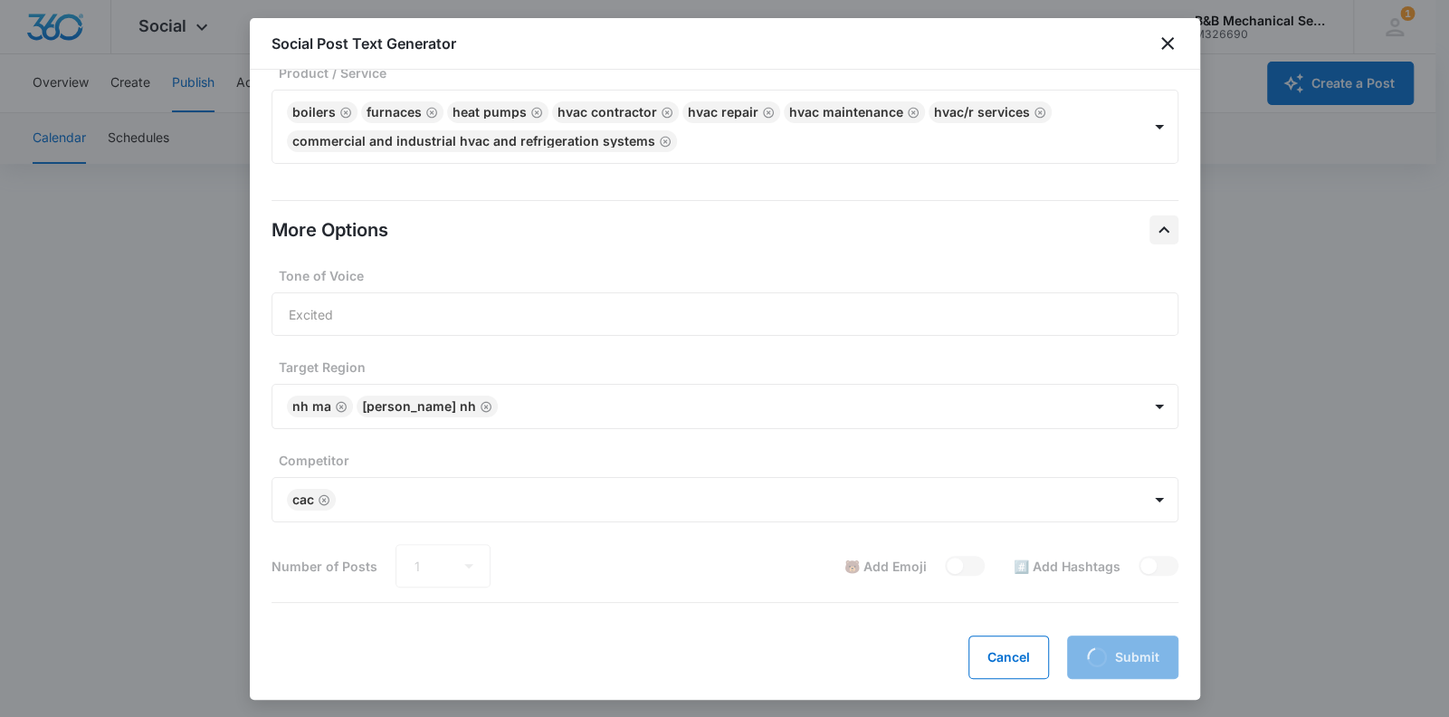
scroll to position [264, 0]
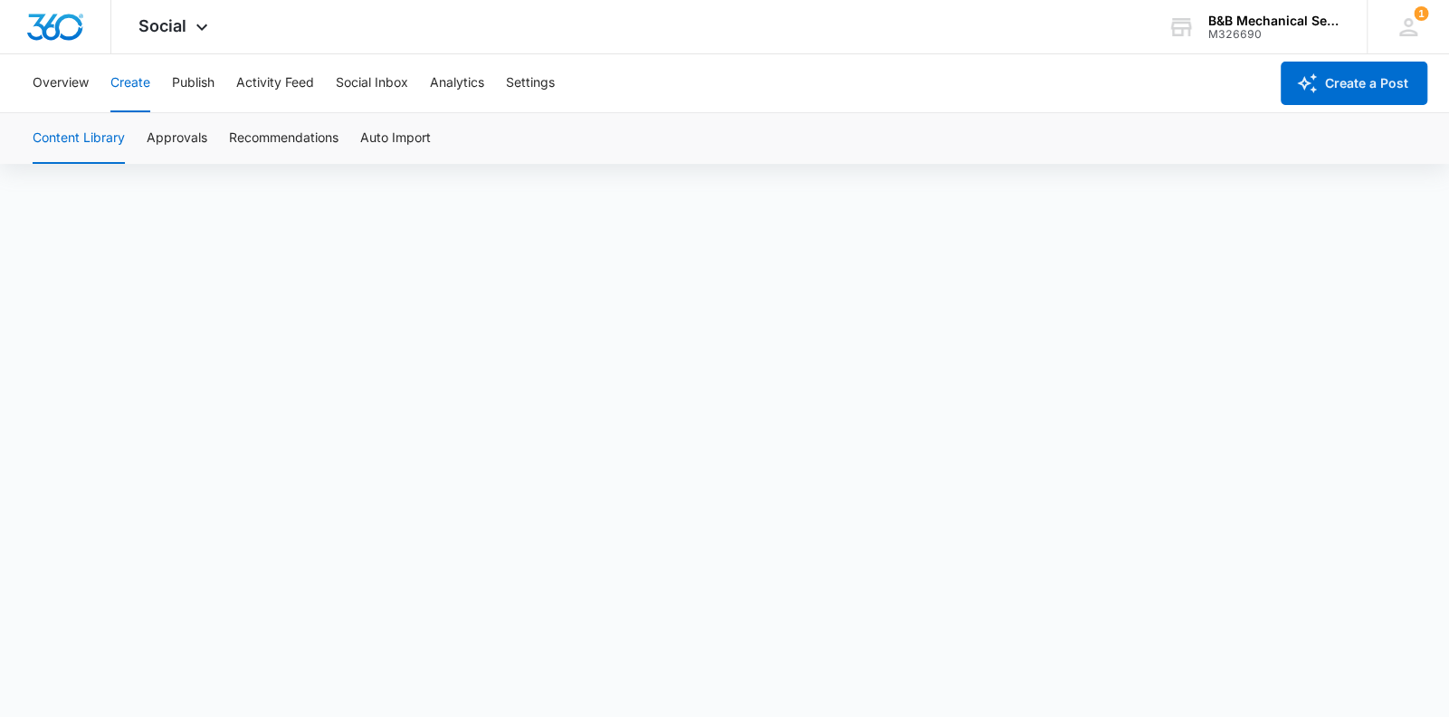
scroll to position [13, 0]
